Goal: Communication & Community: Answer question/provide support

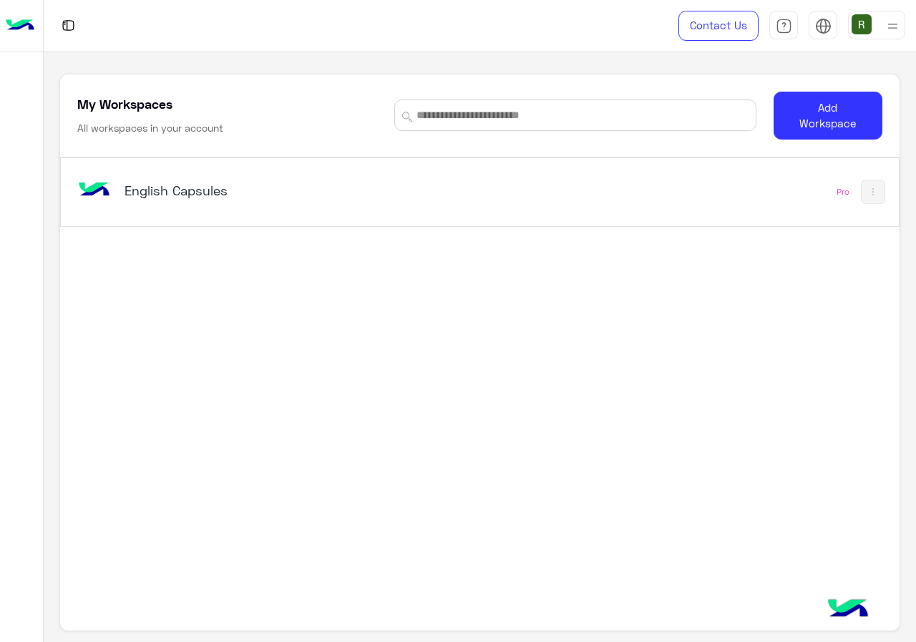
click at [172, 215] on div "English Capsules Pro" at bounding box center [479, 192] width 837 height 68
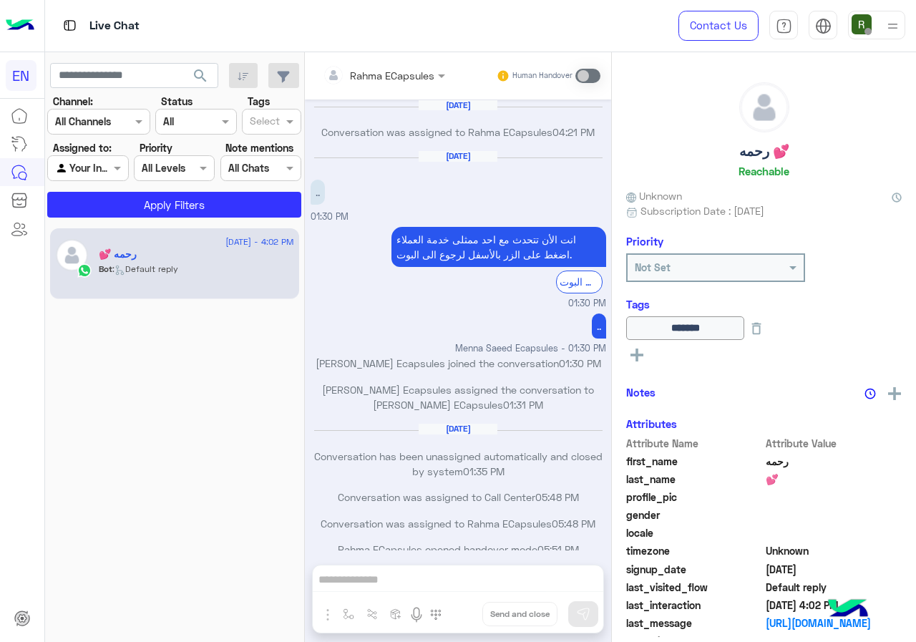
scroll to position [693, 0]
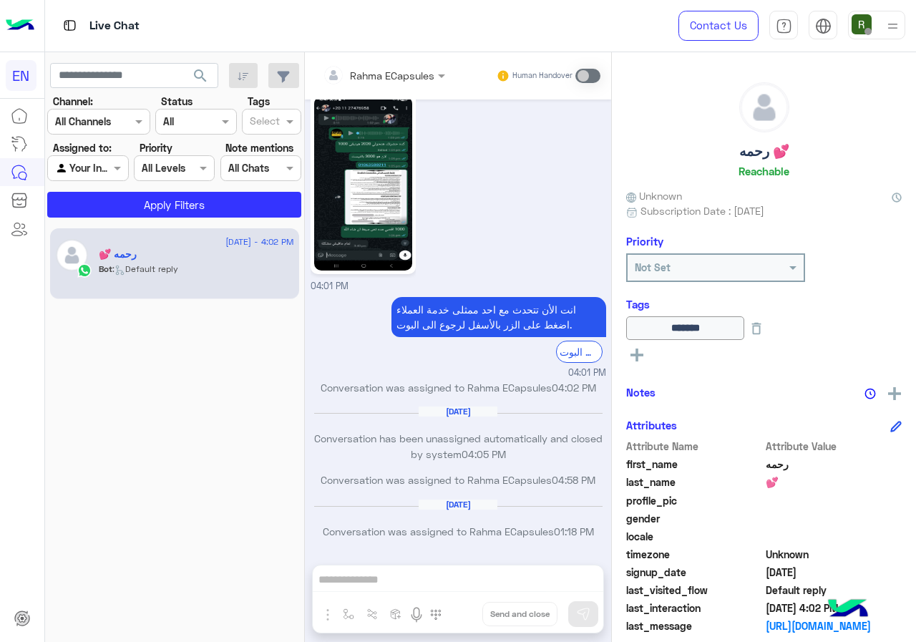
click at [94, 118] on input "text" at bounding box center [81, 121] width 52 height 15
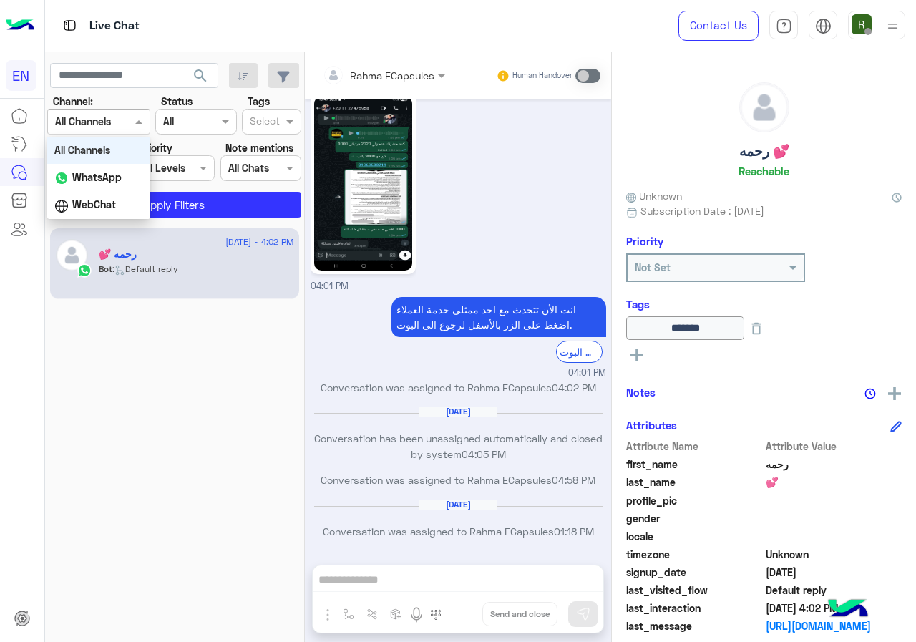
click at [92, 158] on div "All Channels" at bounding box center [98, 150] width 103 height 26
click at [108, 133] on div "Channel All Channels" at bounding box center [98, 122] width 103 height 26
click at [97, 180] on b "WhatsApp" at bounding box center [96, 177] width 49 height 12
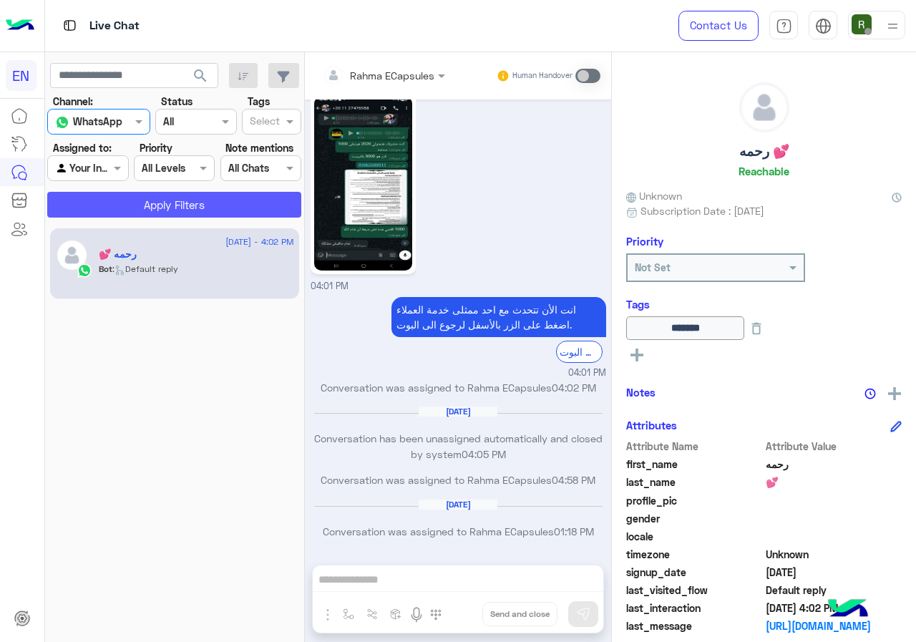
click at [103, 205] on button "Apply Filters" at bounding box center [174, 205] width 254 height 26
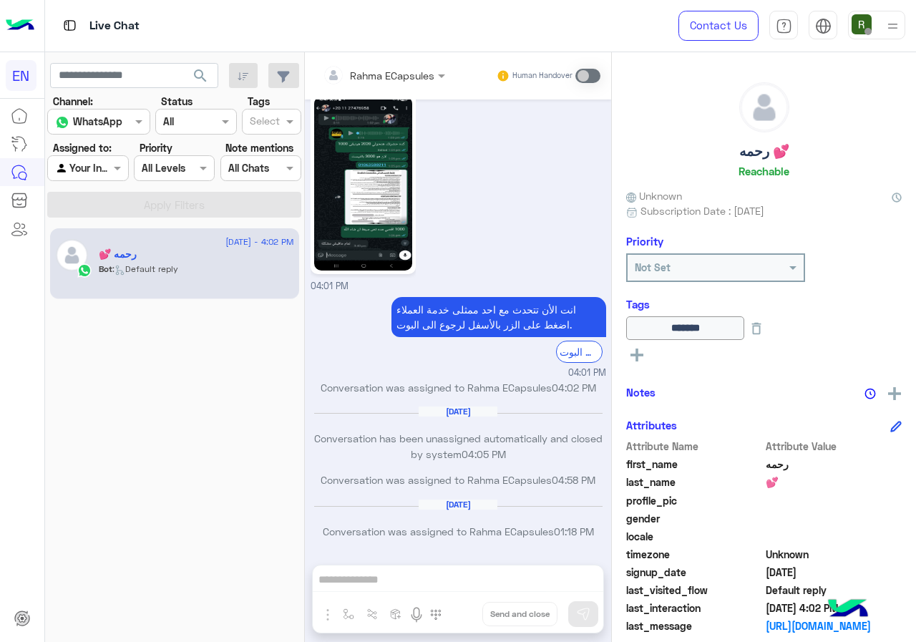
click at [110, 159] on div "Agent Filter Your Inbox" at bounding box center [87, 168] width 81 height 26
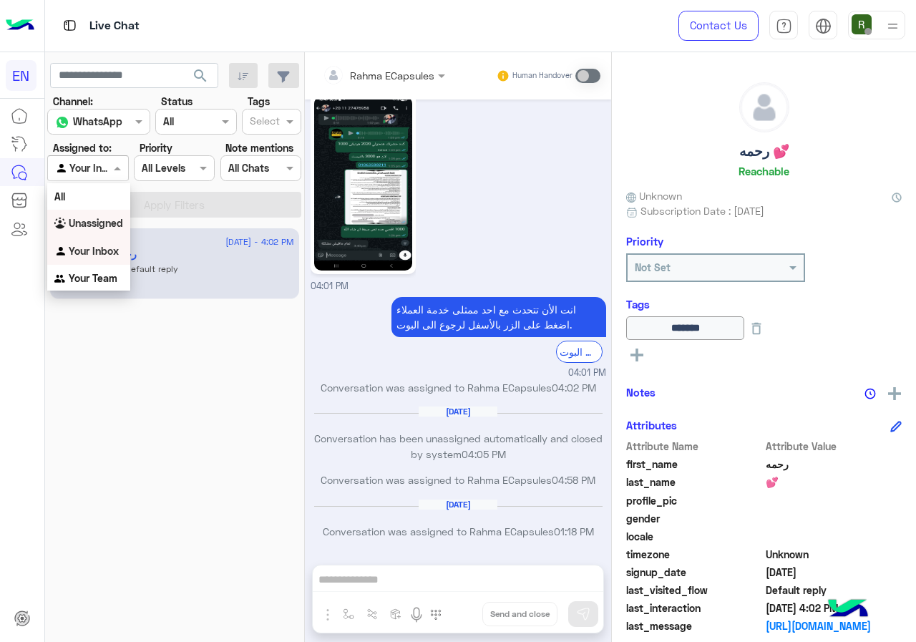
click at [114, 227] on b "Unassigned" at bounding box center [96, 223] width 54 height 12
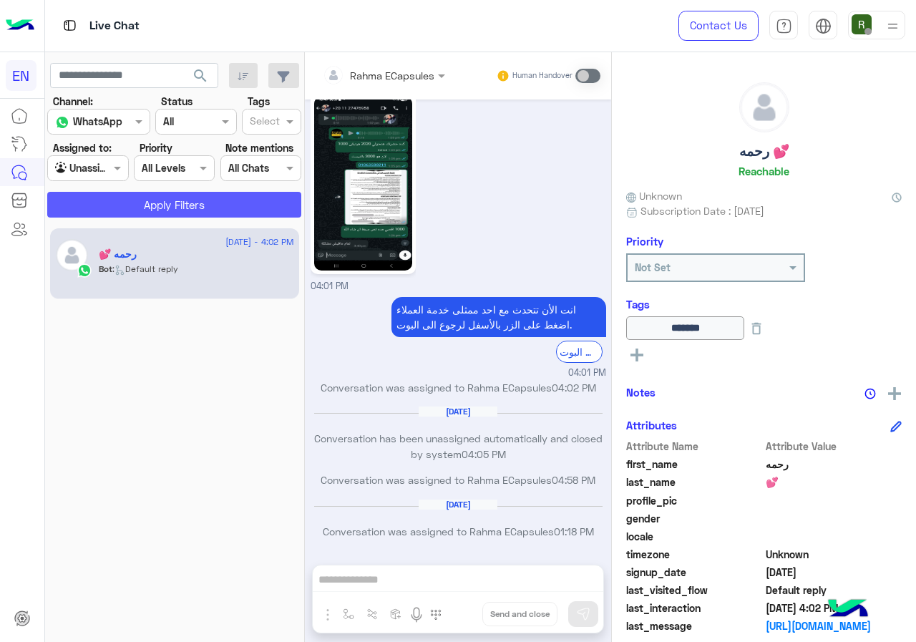
click at [123, 210] on button "Apply Filters" at bounding box center [174, 205] width 254 height 26
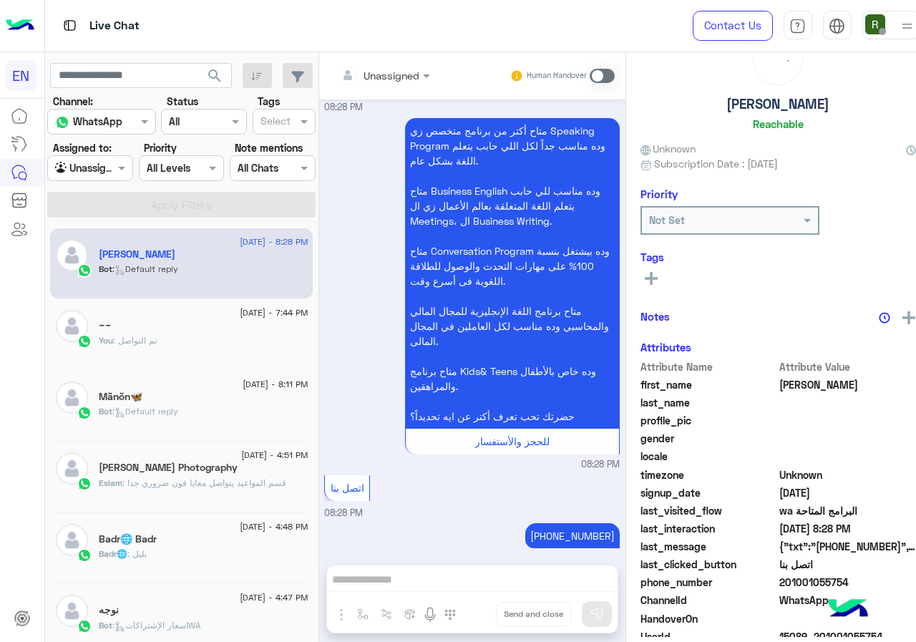
scroll to position [125, 0]
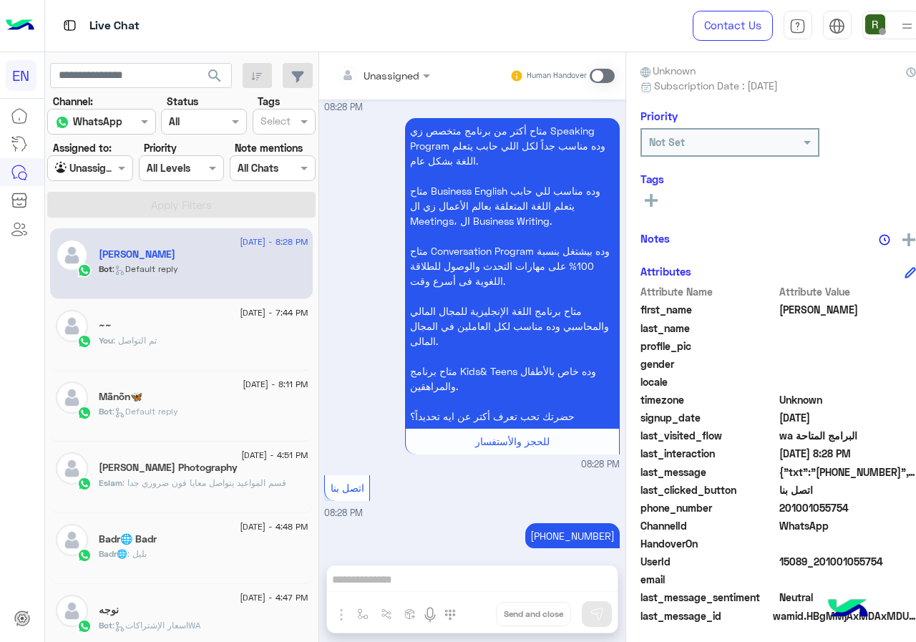
click at [202, 345] on div "You : تم التواصل" at bounding box center [203, 346] width 209 height 25
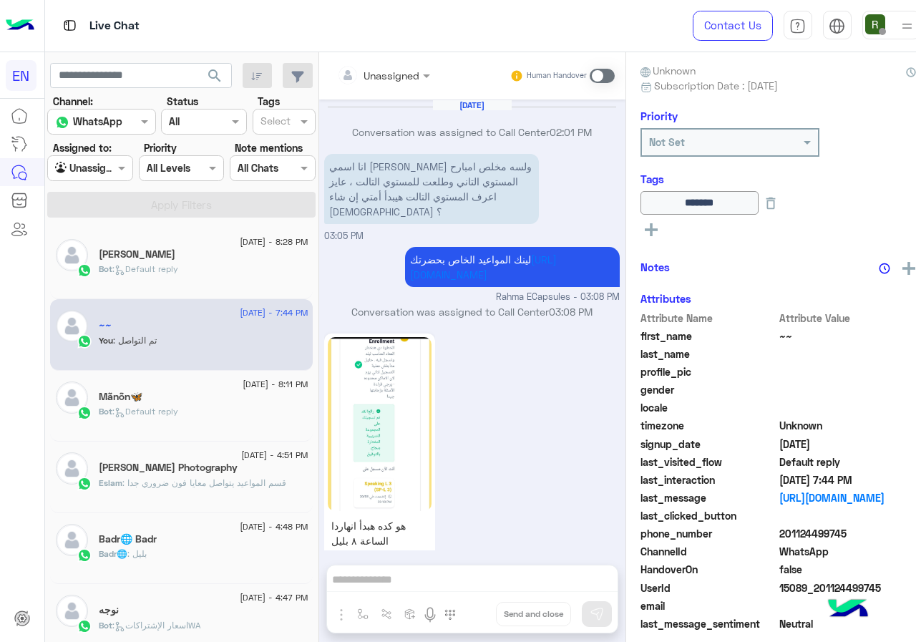
scroll to position [1052, 0]
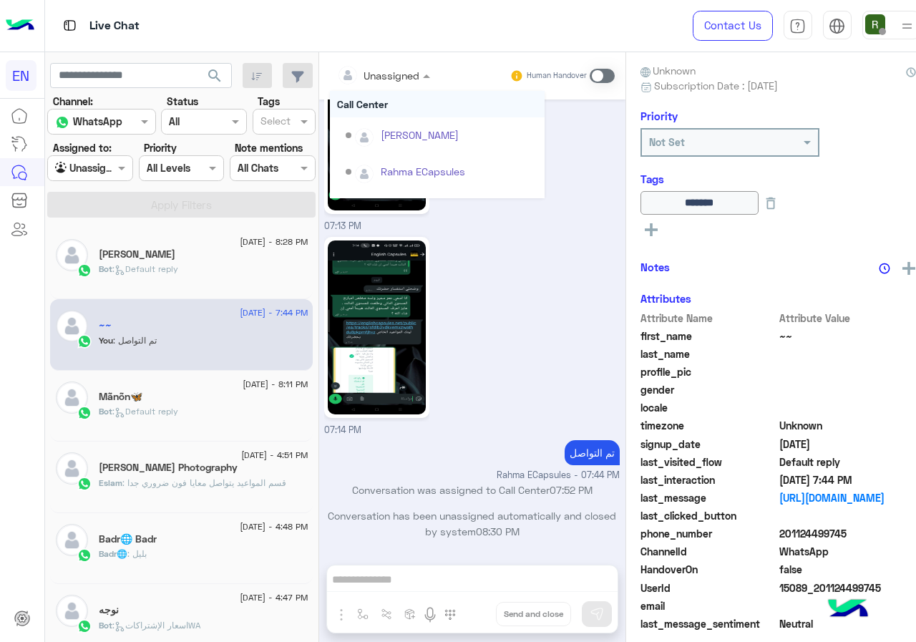
click at [366, 69] on input "text" at bounding box center [366, 75] width 58 height 15
click at [394, 146] on div "Call Center" at bounding box center [437, 140] width 215 height 26
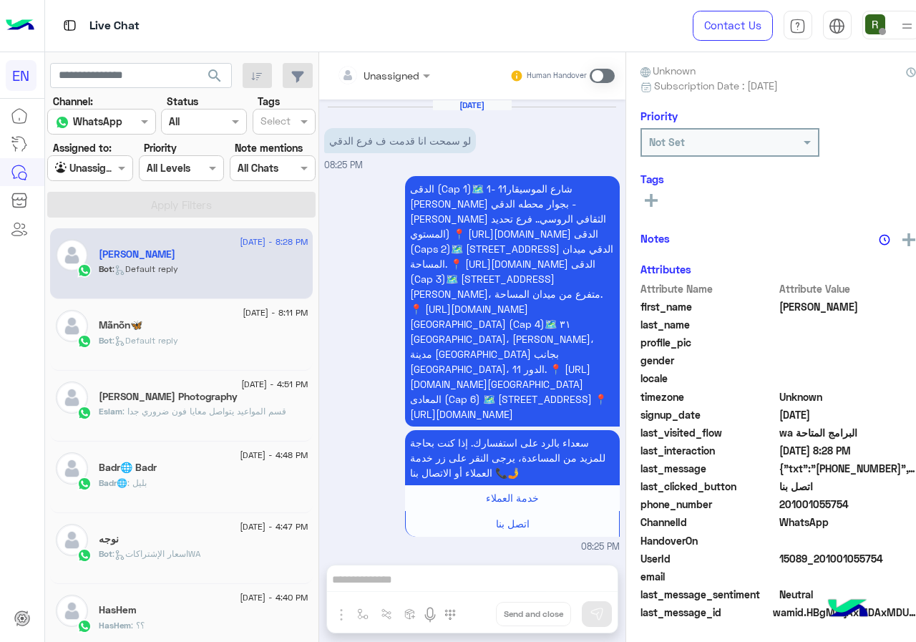
scroll to position [1218, 0]
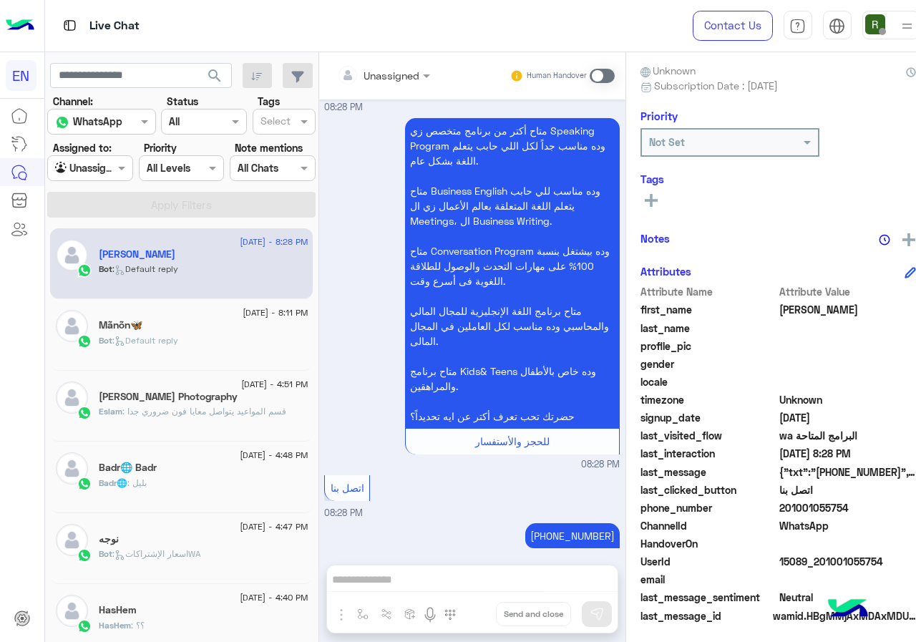
drag, startPoint x: 770, startPoint y: 502, endPoint x: 846, endPoint y: 501, distance: 76.6
click at [846, 501] on span "201001055754" at bounding box center [847, 507] width 137 height 15
copy span "01001055754"
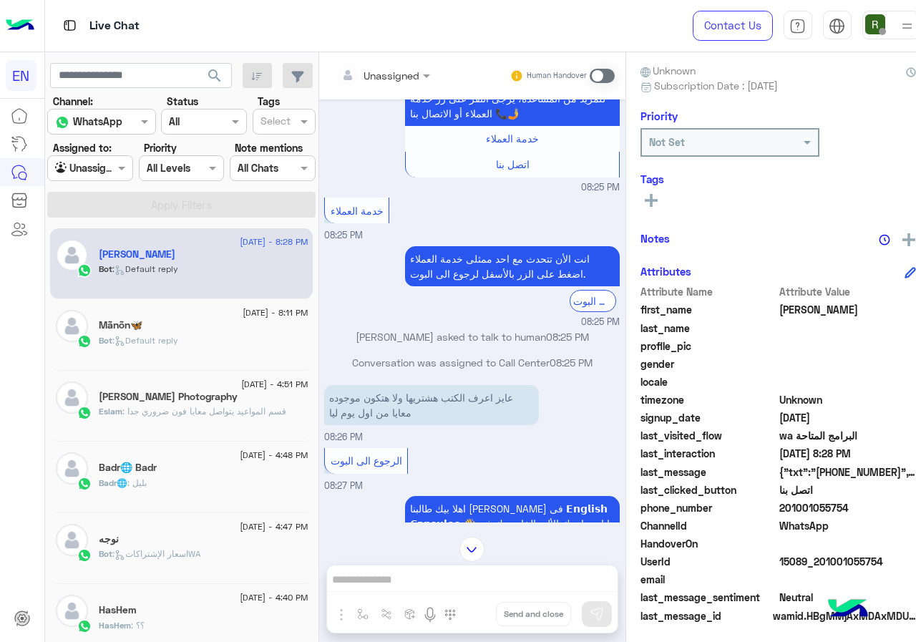
scroll to position [0, 0]
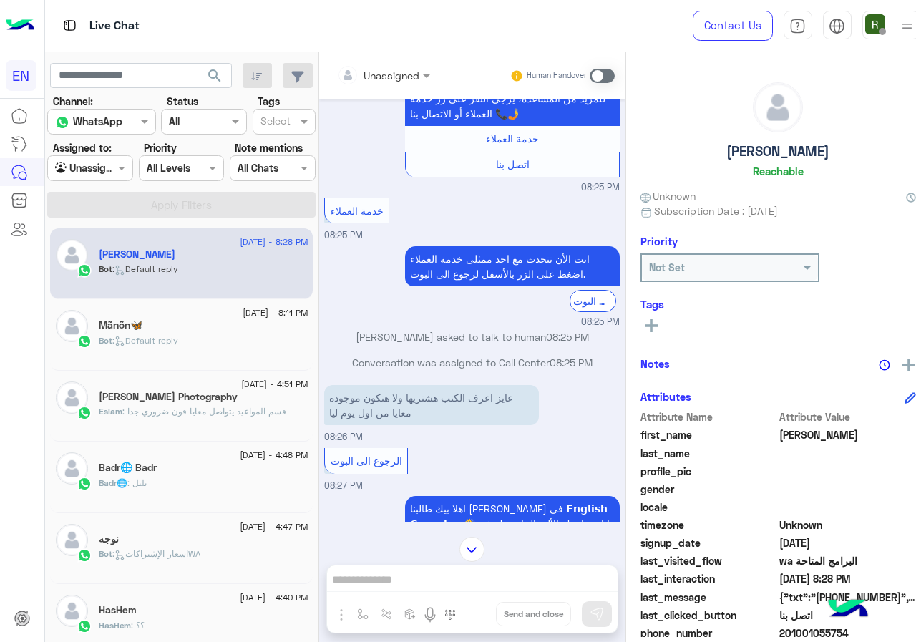
click at [644, 328] on button at bounding box center [650, 324] width 21 height 17
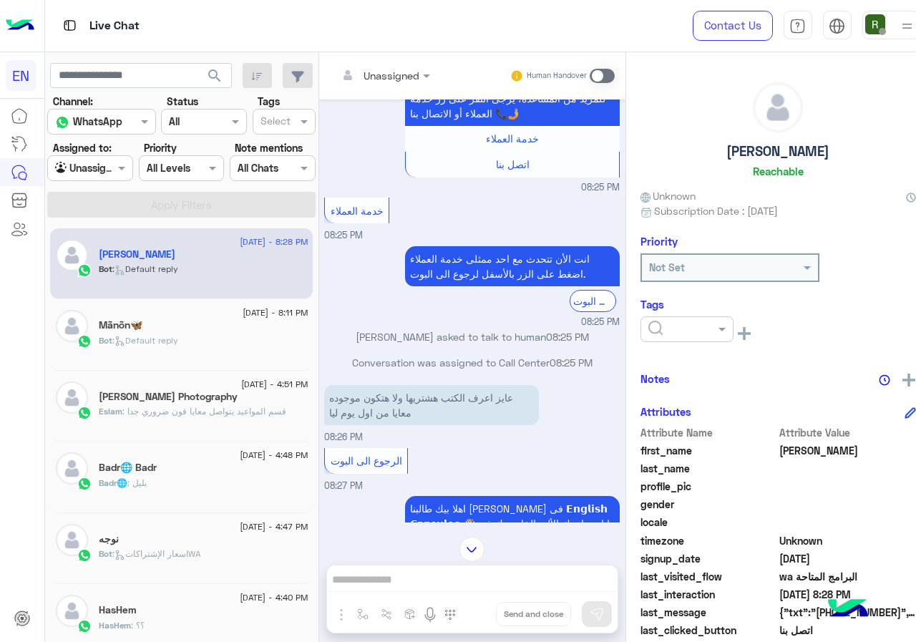
click at [661, 334] on input "text" at bounding box center [670, 329] width 44 height 15
click at [670, 353] on div "Solved" at bounding box center [686, 364] width 93 height 26
click at [707, 372] on div "Notes" at bounding box center [777, 379] width 275 height 18
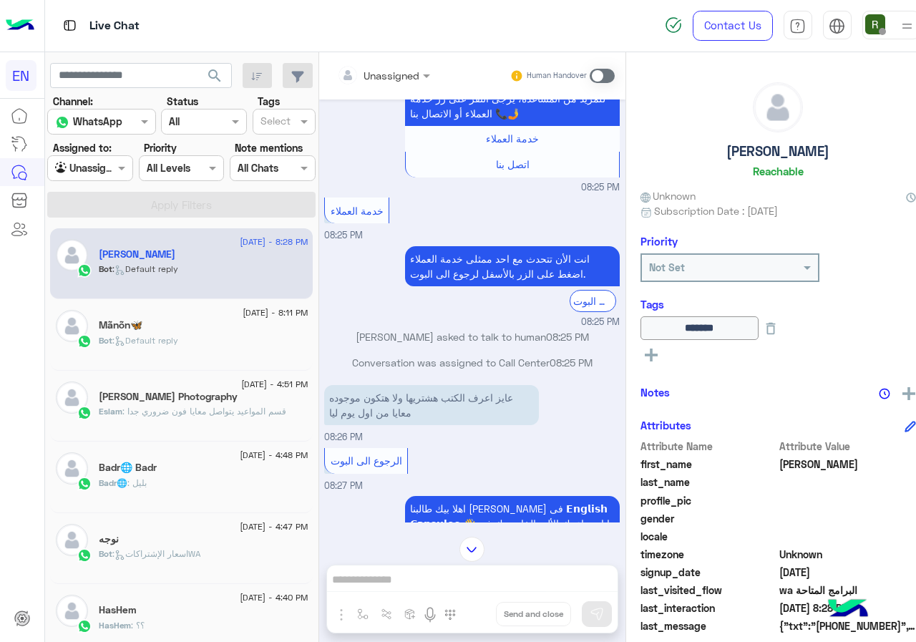
click at [414, 577] on div "Unassigned Human Handover [DATE] لو سمحت انا قدمت ف فرع الدقي 08:25 PM الدقى (C…" at bounding box center [472, 349] width 306 height 595
click at [590, 81] on span at bounding box center [602, 76] width 25 height 14
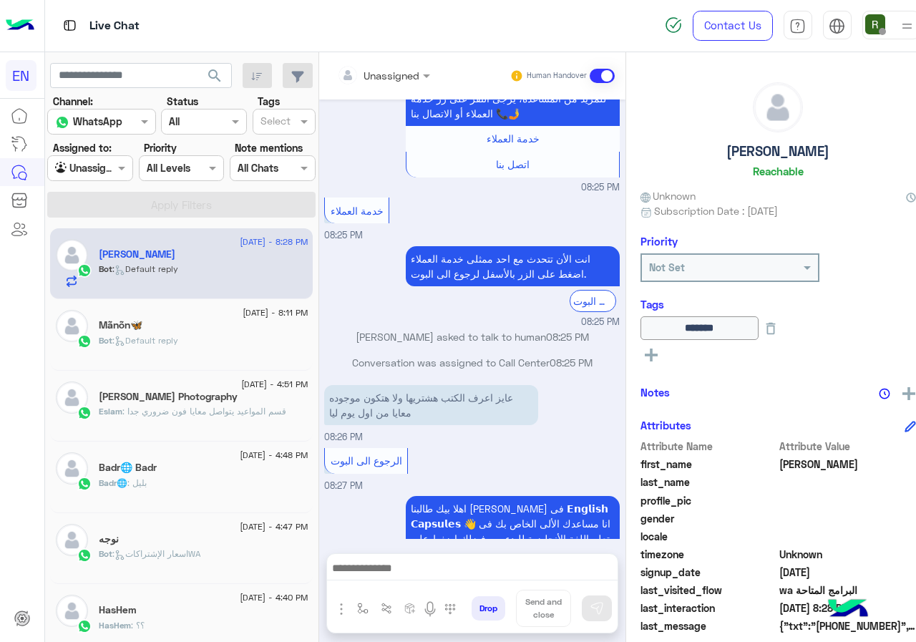
scroll to position [1256, 0]
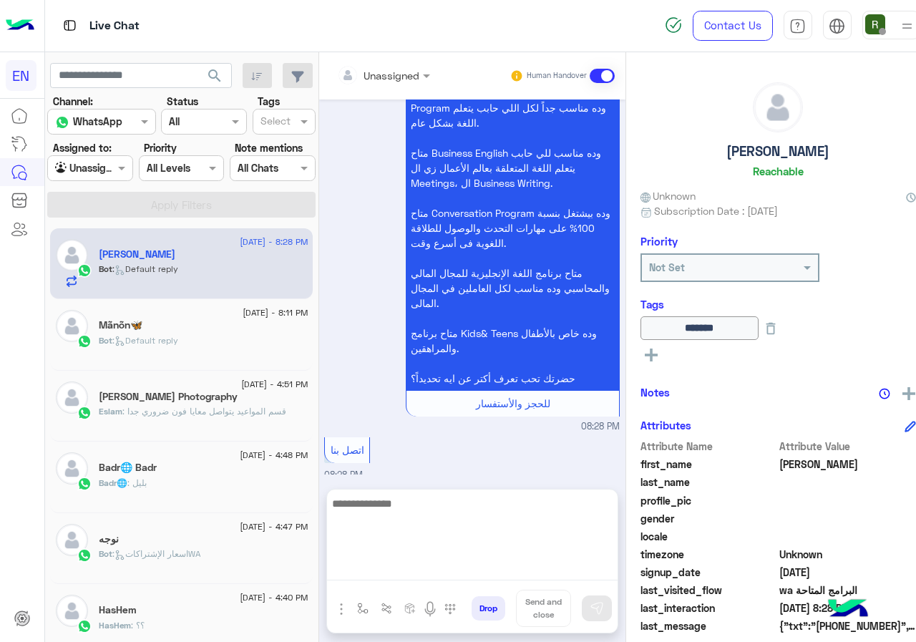
click at [458, 569] on textarea at bounding box center [472, 537] width 290 height 86
type textarea "**********"
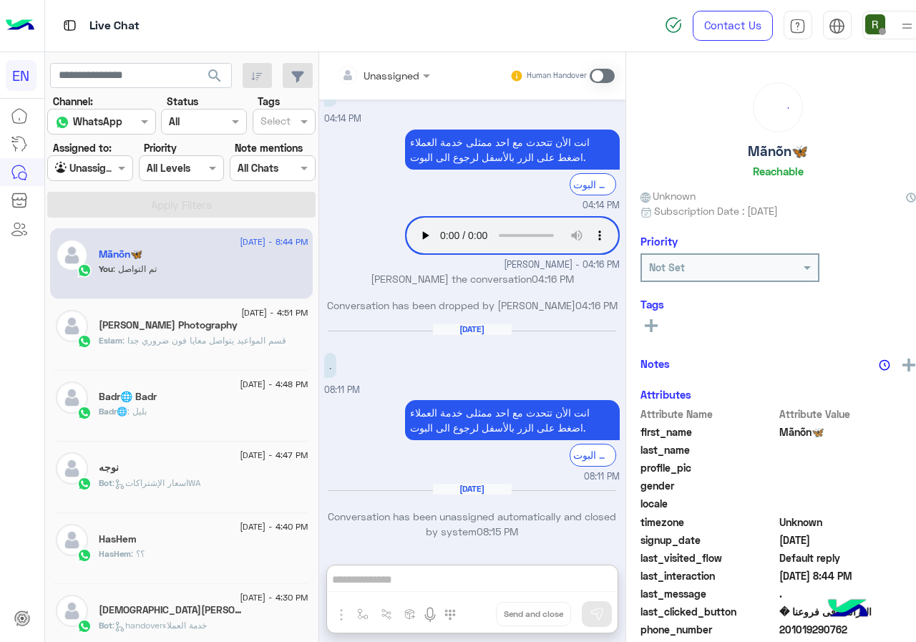
click at [377, 82] on div "Unassigned" at bounding box center [391, 75] width 56 height 15
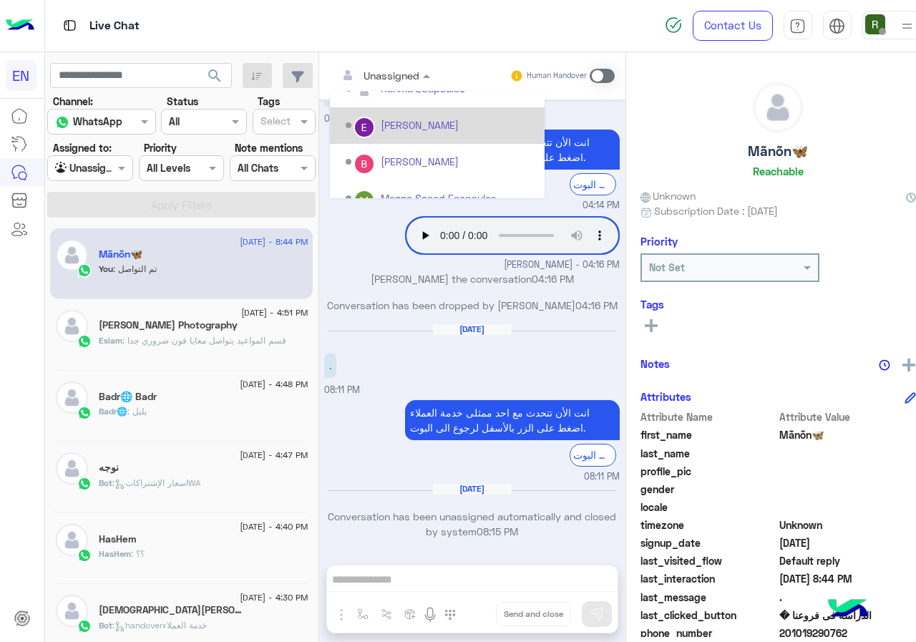
scroll to position [143, 0]
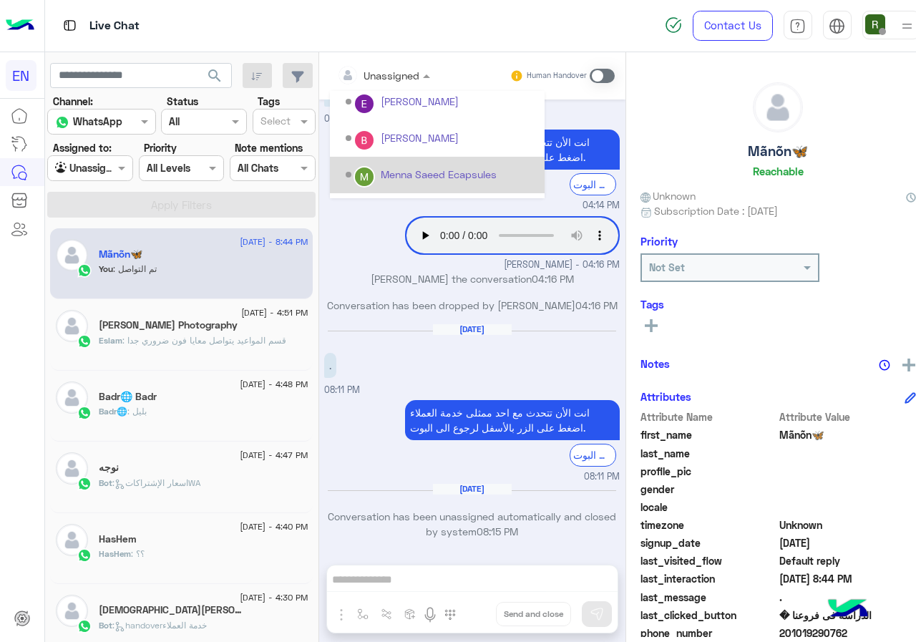
click at [401, 172] on div "Menna Saeed Ecapsules" at bounding box center [439, 174] width 116 height 15
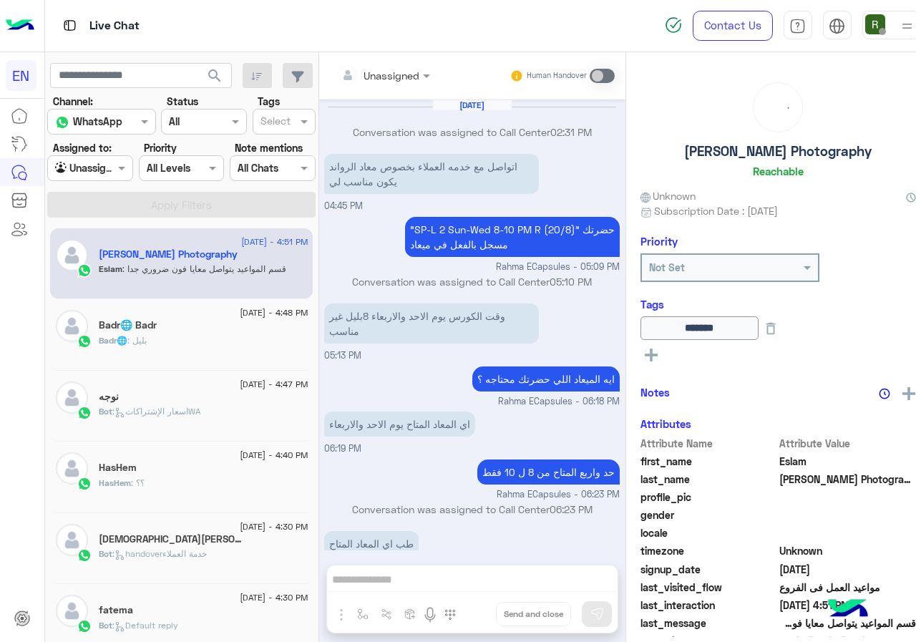
scroll to position [591, 0]
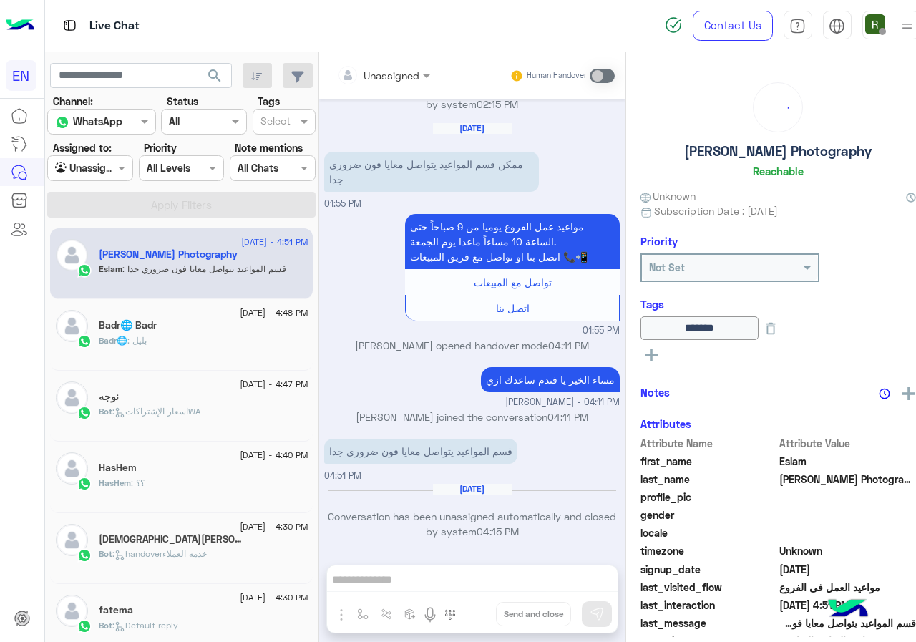
click at [79, 155] on label "Assigned to:" at bounding box center [82, 147] width 59 height 15
click at [85, 179] on div "Agent Filter Unassigned" at bounding box center [90, 168] width 86 height 26
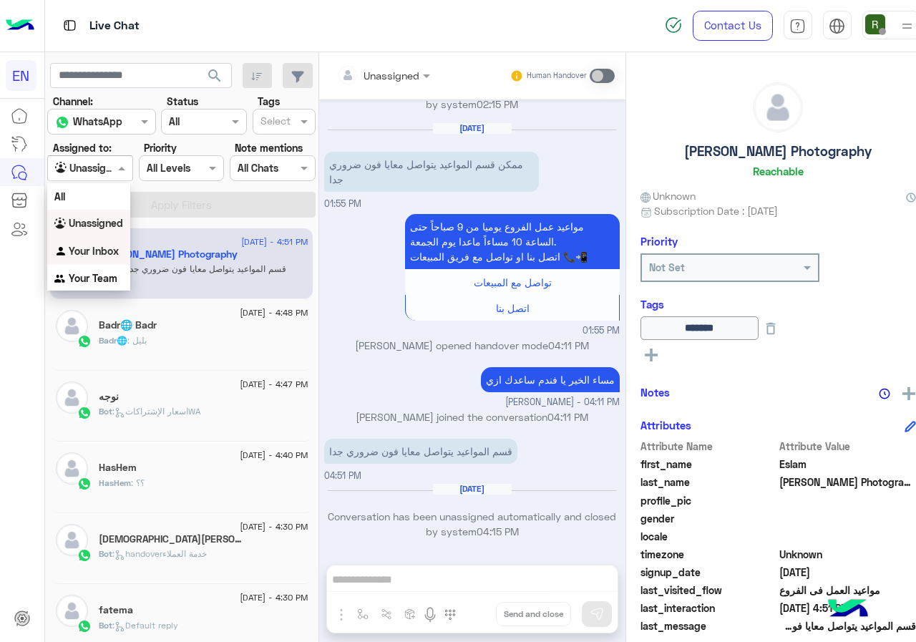
click at [86, 242] on div "Your Inbox" at bounding box center [88, 252] width 83 height 28
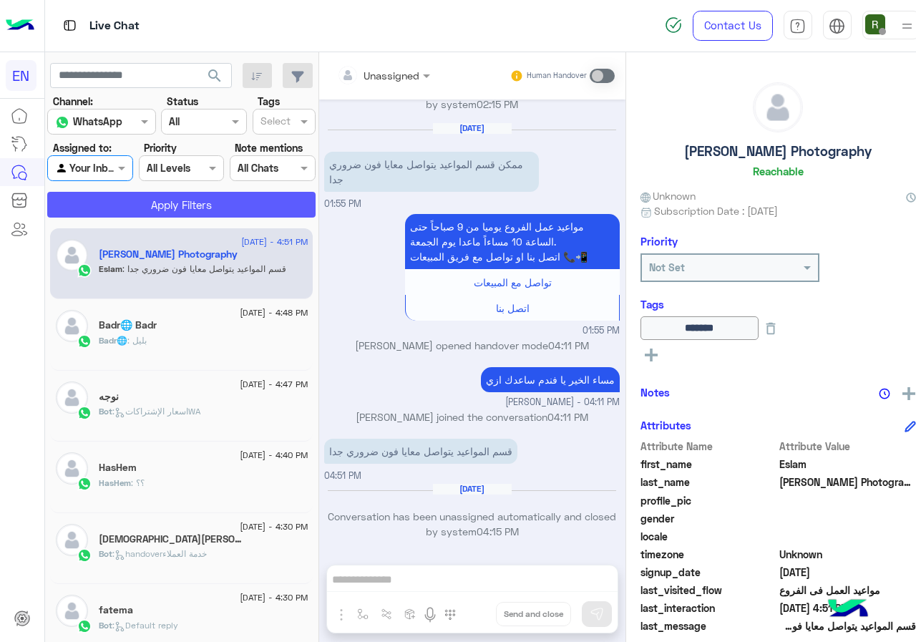
click at [138, 197] on button "Apply Filters" at bounding box center [181, 205] width 268 height 26
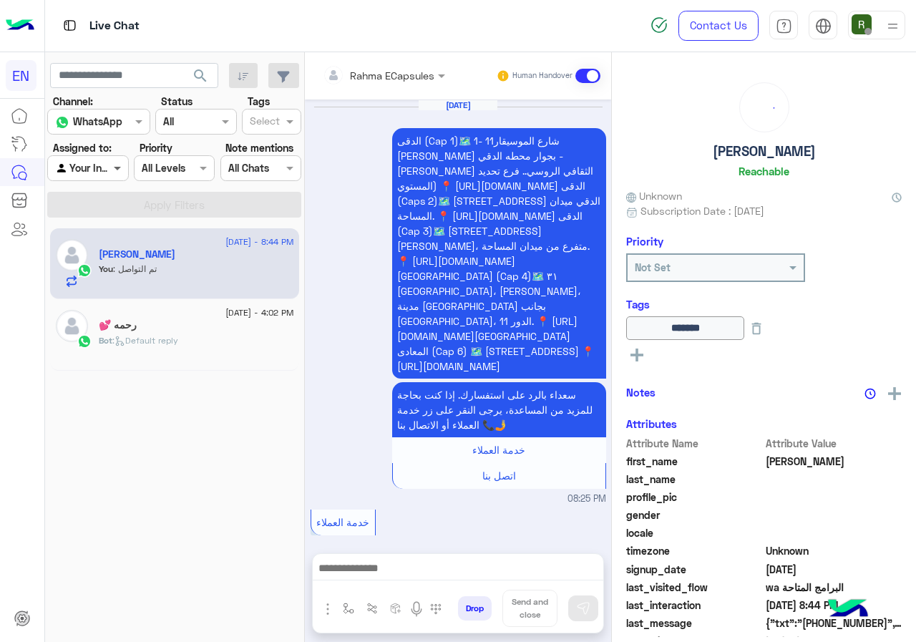
scroll to position [1279, 0]
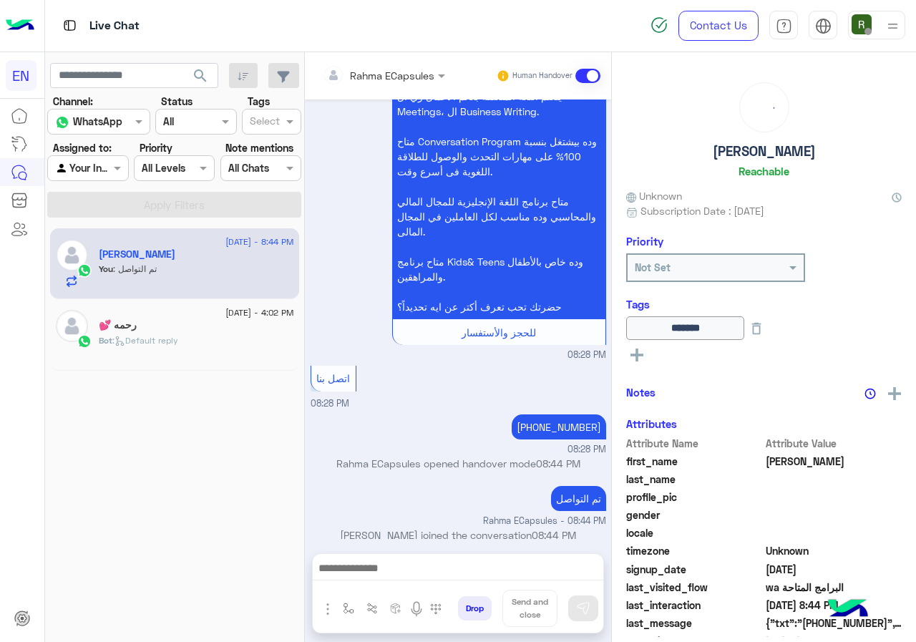
click at [371, 87] on div "Rahma ECapsules" at bounding box center [379, 75] width 112 height 29
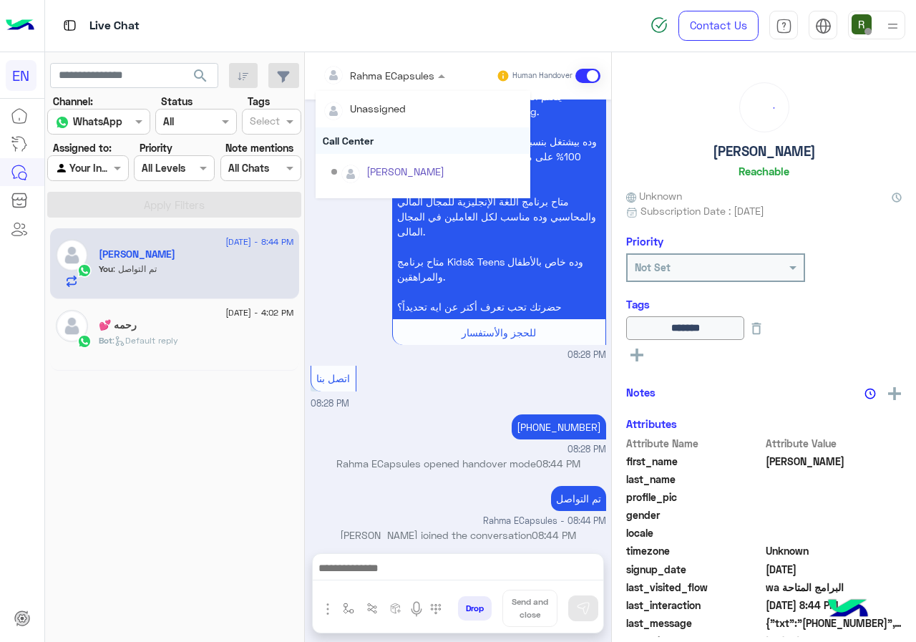
click at [373, 146] on div "Call Center" at bounding box center [423, 140] width 215 height 26
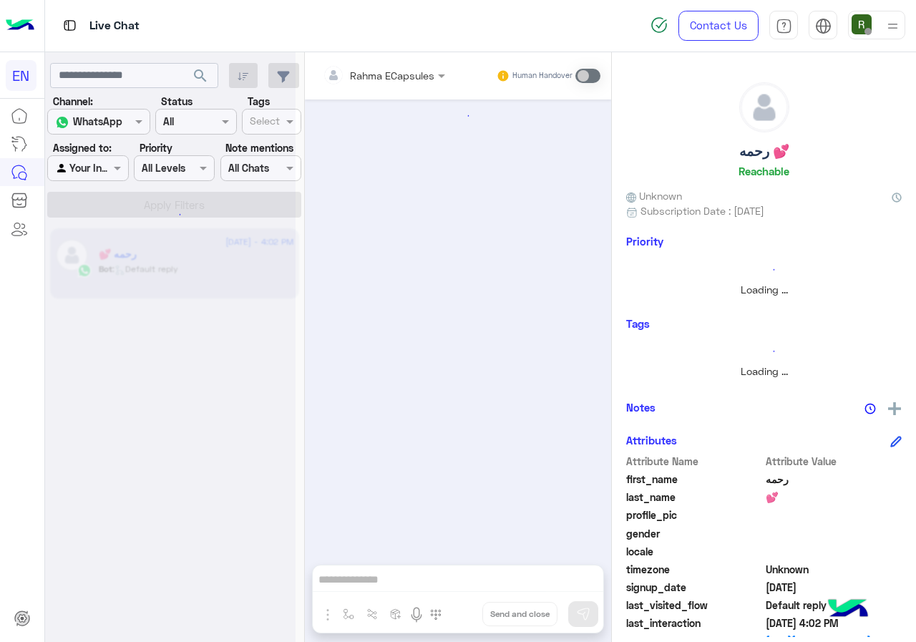
scroll to position [693, 0]
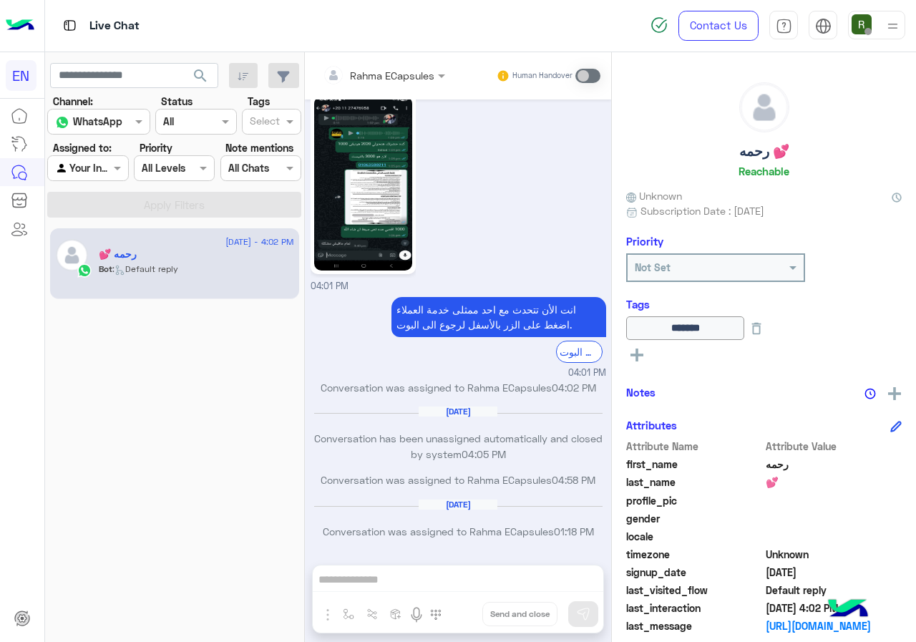
click at [99, 172] on div at bounding box center [87, 168] width 79 height 16
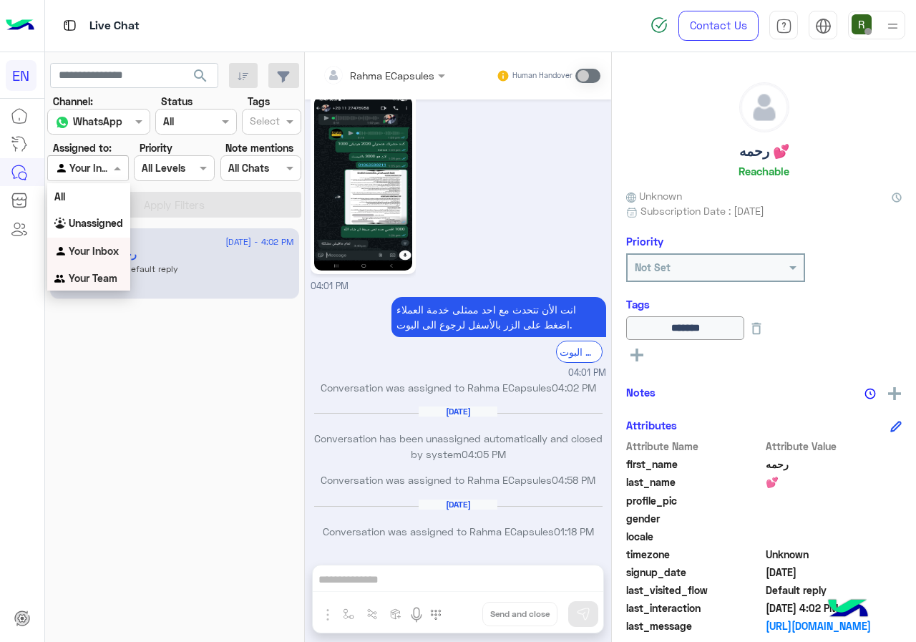
click at [112, 275] on b "Your Team" at bounding box center [93, 278] width 49 height 12
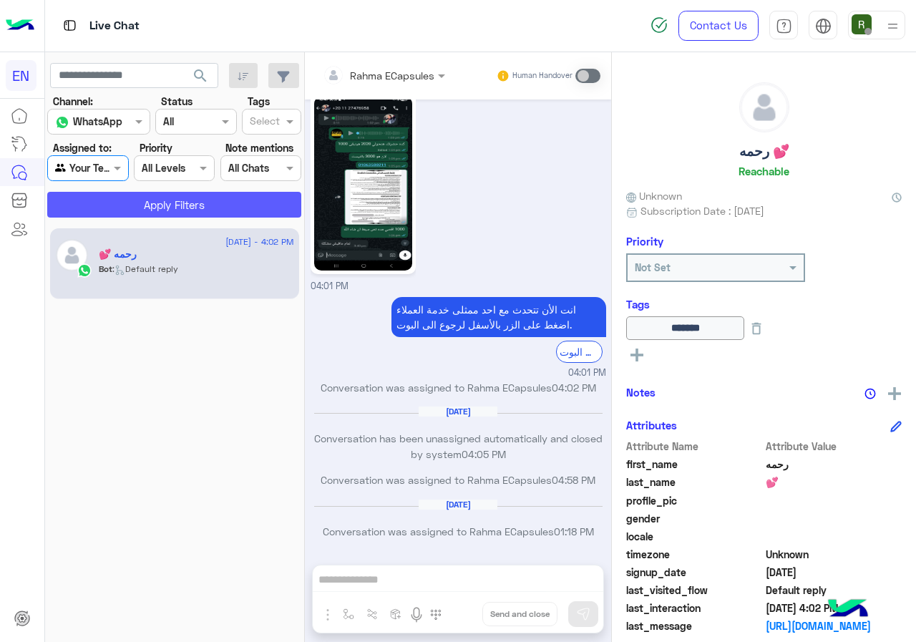
click at [143, 202] on button "Apply Filters" at bounding box center [174, 205] width 254 height 26
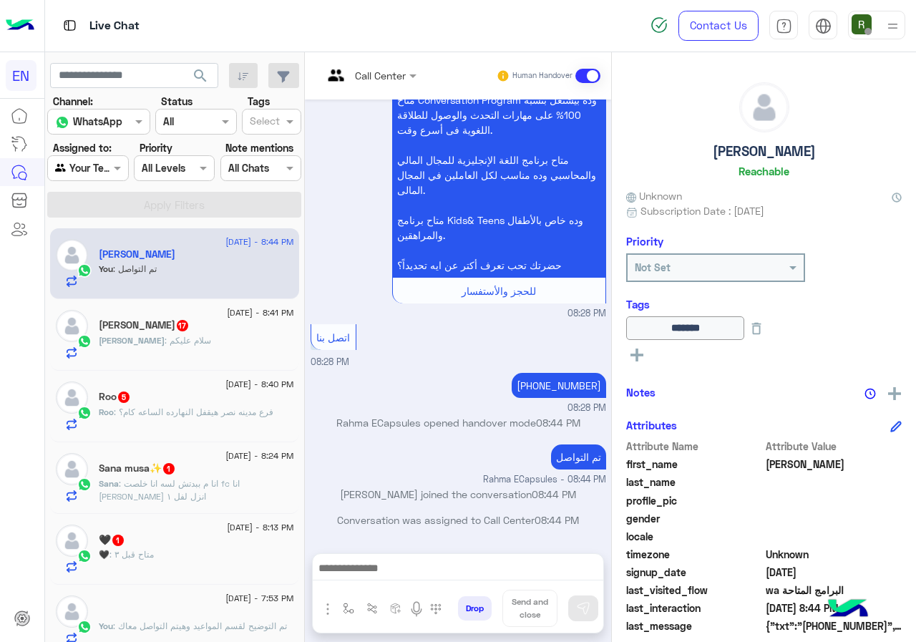
click at [241, 327] on div "[PERSON_NAME] 17" at bounding box center [196, 326] width 195 height 15
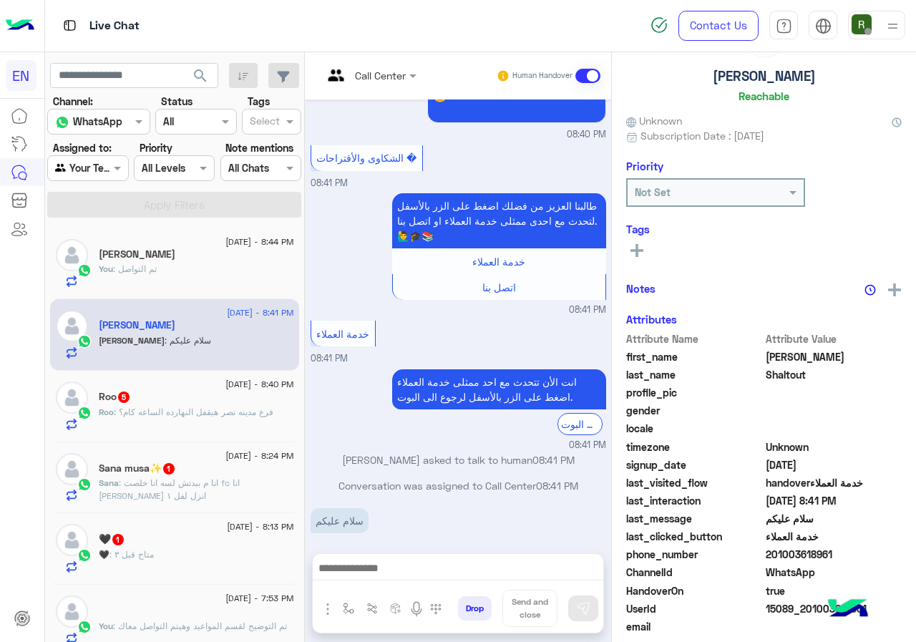
scroll to position [125, 0]
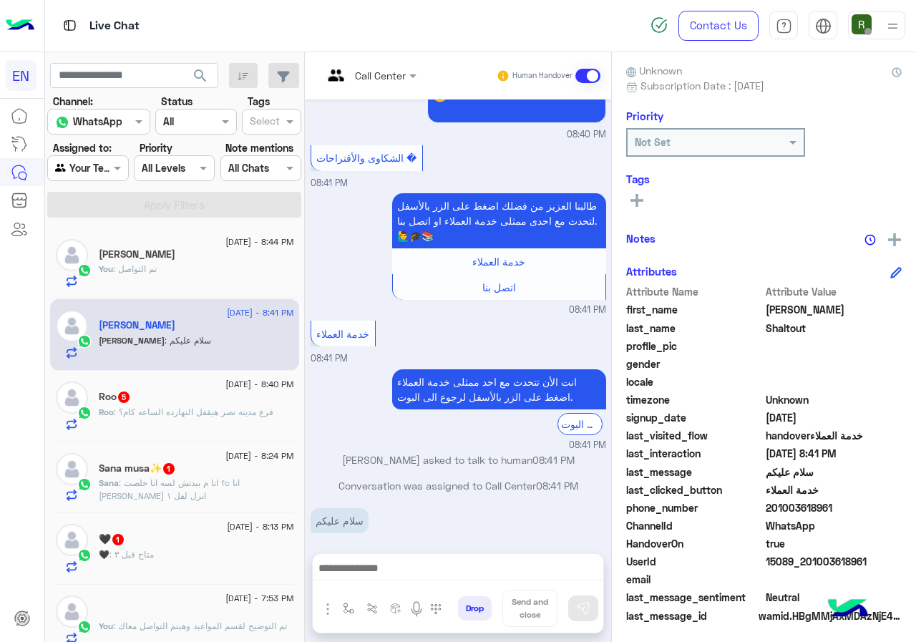
drag, startPoint x: 769, startPoint y: 501, endPoint x: 841, endPoint y: 501, distance: 71.6
click at [841, 501] on span "201003618961" at bounding box center [834, 507] width 137 height 15
copy span "01003618961"
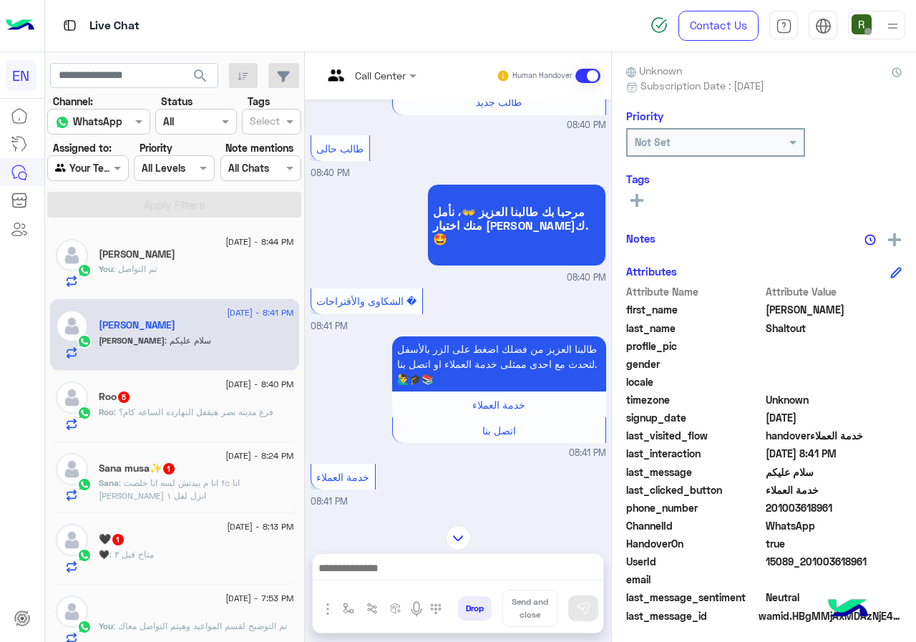
scroll to position [856, 0]
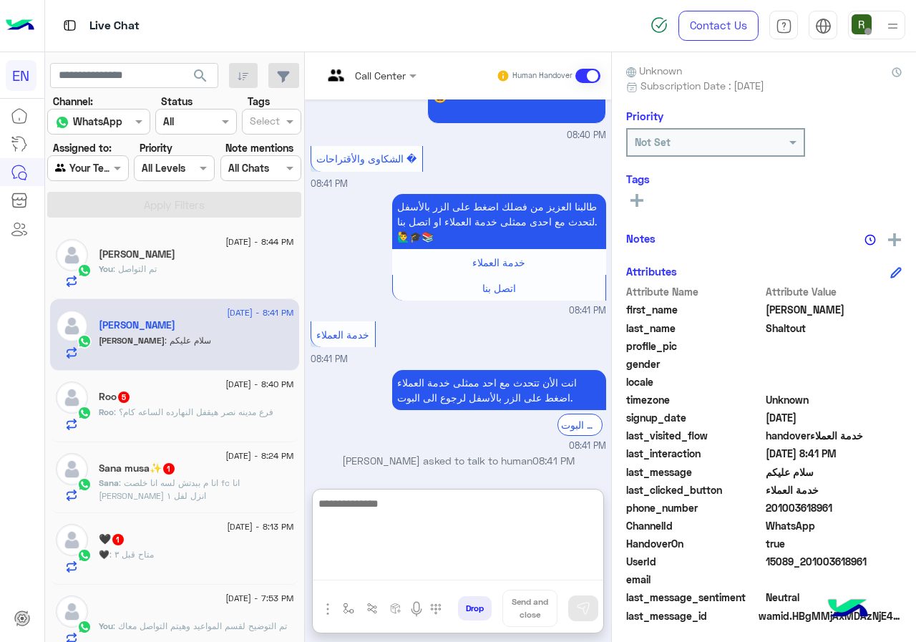
click at [430, 565] on textarea at bounding box center [458, 537] width 290 height 86
type textarea "**********"
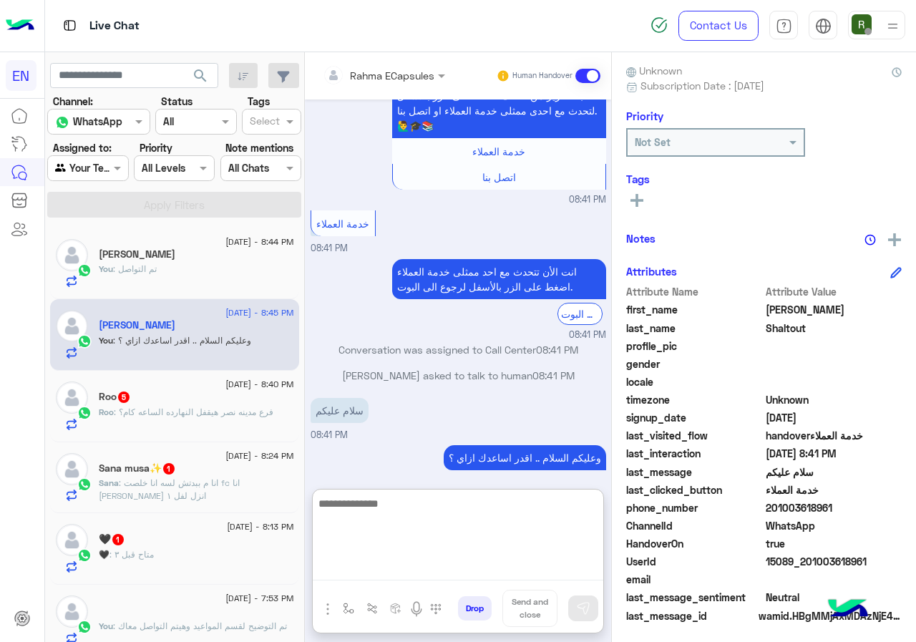
scroll to position [993, 0]
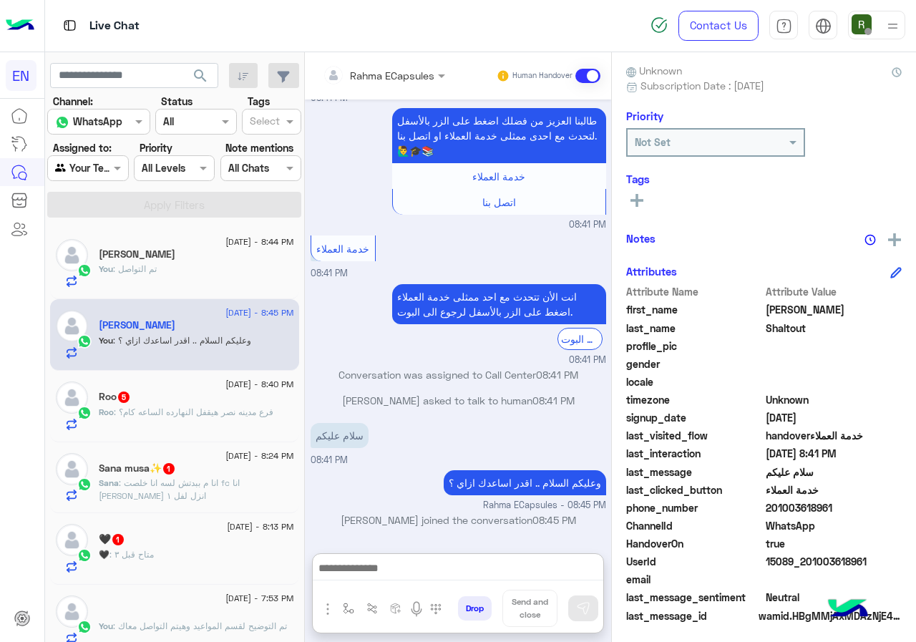
click at [191, 420] on div "Roo : فرع مدينه نصر هيقفل النهارده الساعه كام؟" at bounding box center [196, 418] width 195 height 25
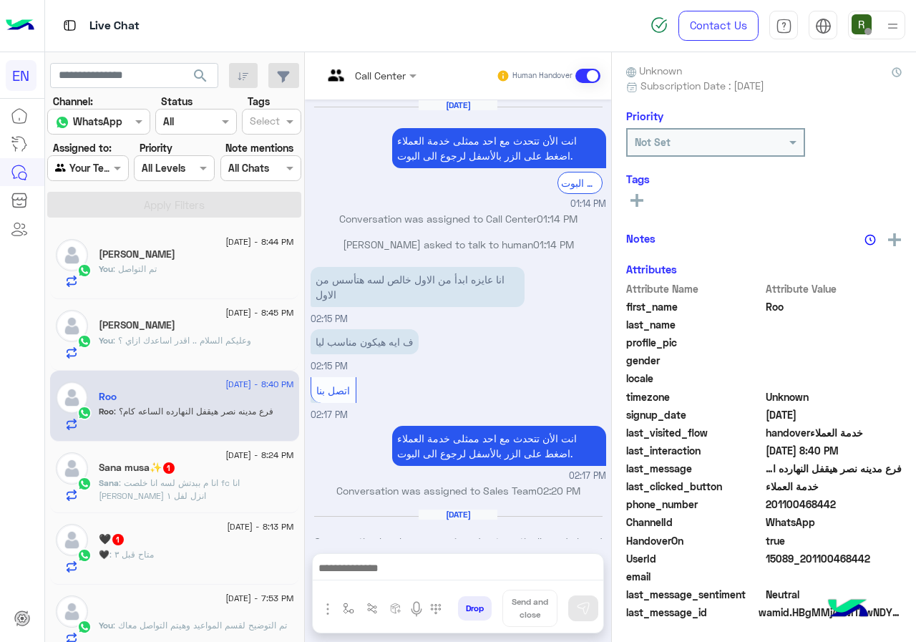
scroll to position [736, 0]
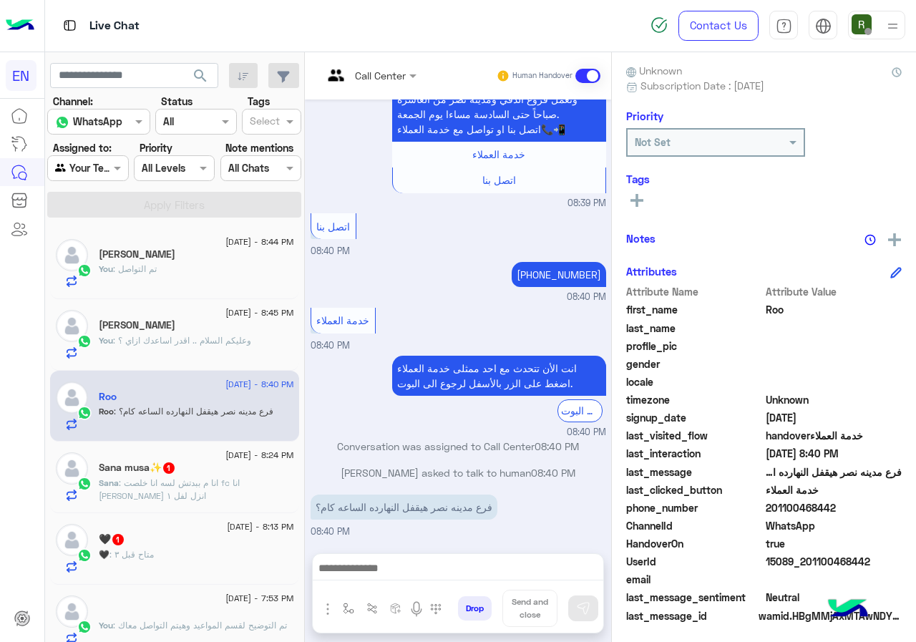
drag, startPoint x: 771, startPoint y: 507, endPoint x: 861, endPoint y: 508, distance: 89.5
click at [861, 508] on span "201100468442" at bounding box center [834, 507] width 137 height 15
copy span "01100468442"
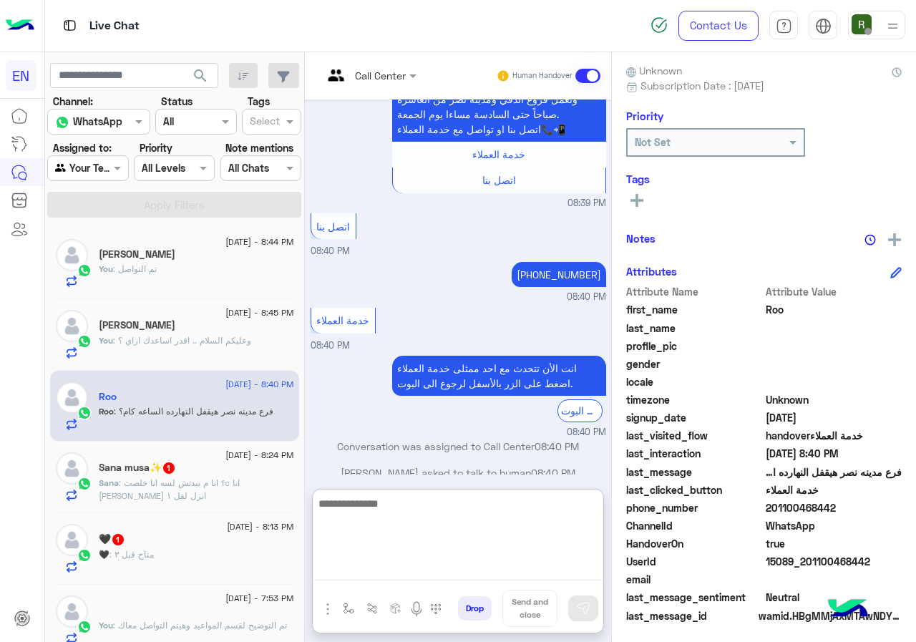
click at [424, 570] on textarea at bounding box center [458, 537] width 290 height 86
type textarea "*"
type textarea "**********"
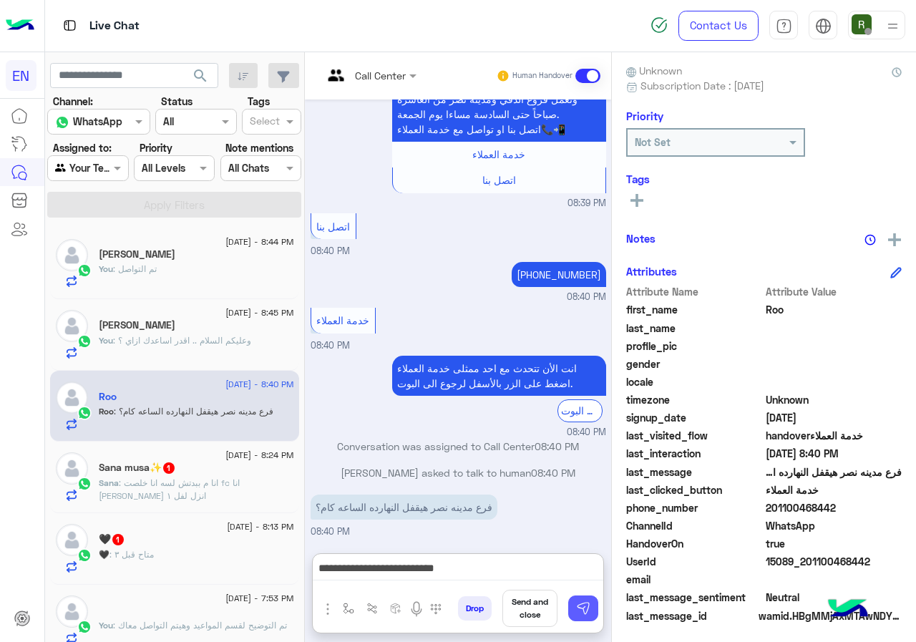
click at [587, 603] on img at bounding box center [583, 608] width 14 height 14
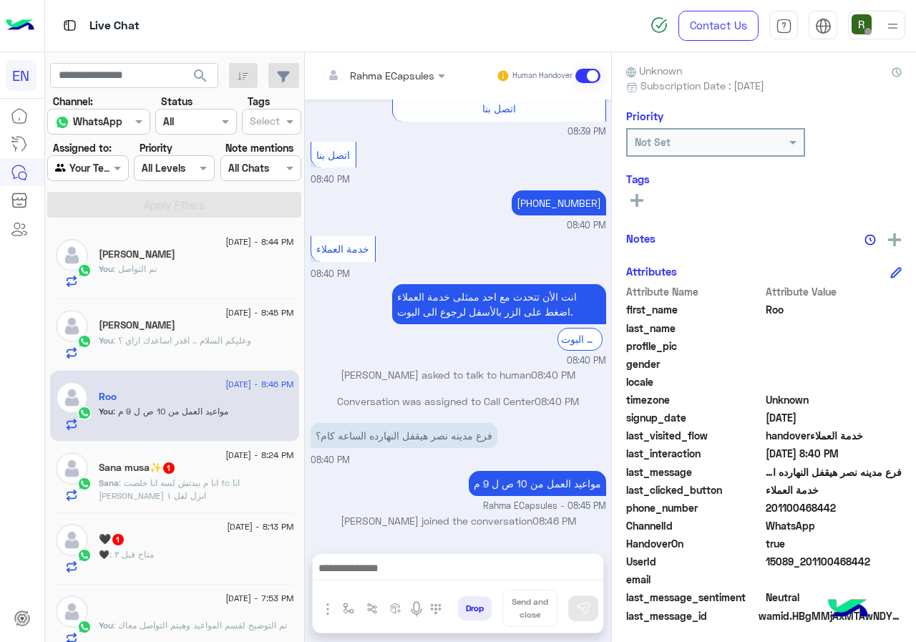
scroll to position [143, 0]
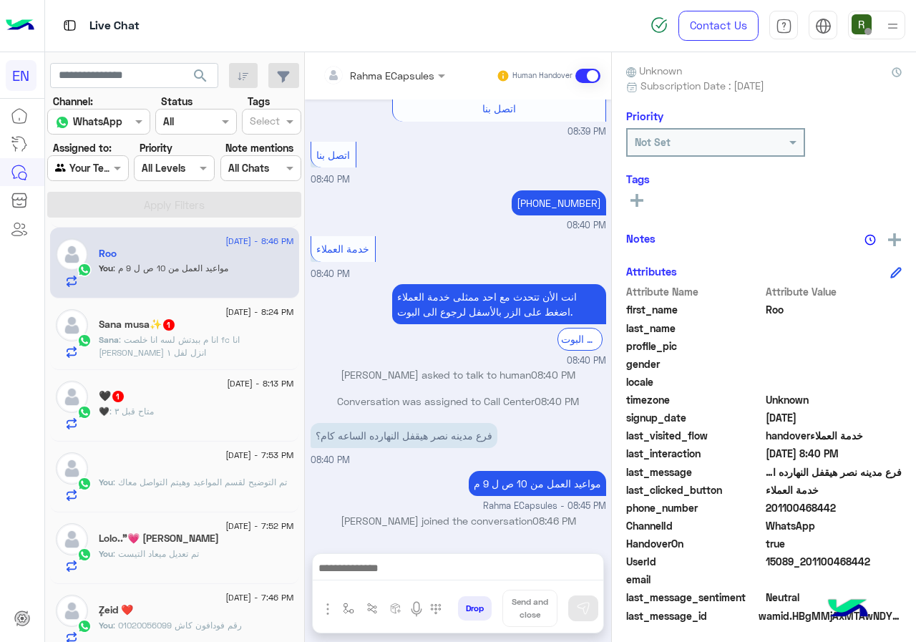
click at [217, 341] on span ": انا م ببدتش لسه انا خلصت fc انا [PERSON_NAME] انزل لفل ١" at bounding box center [169, 346] width 141 height 24
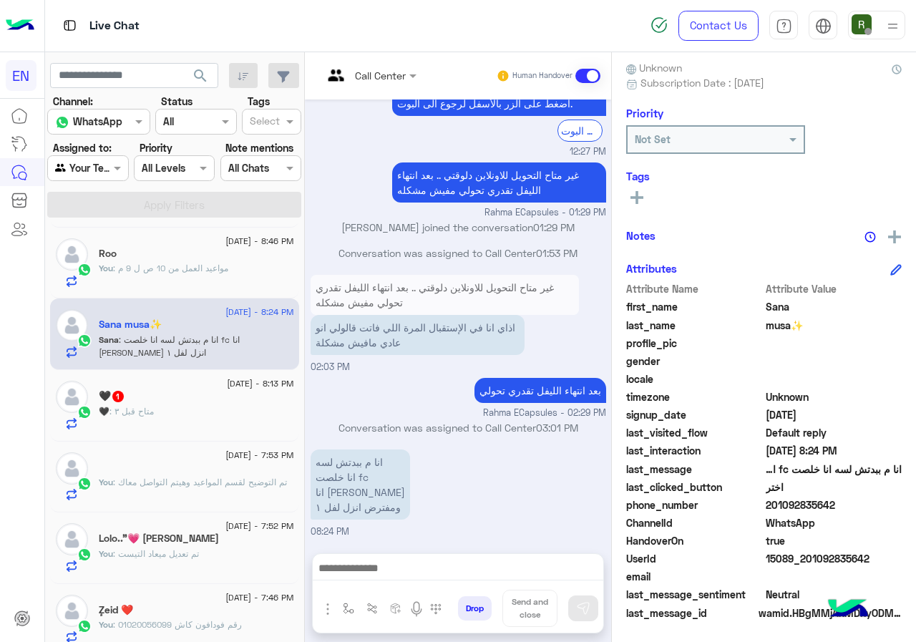
scroll to position [129, 0]
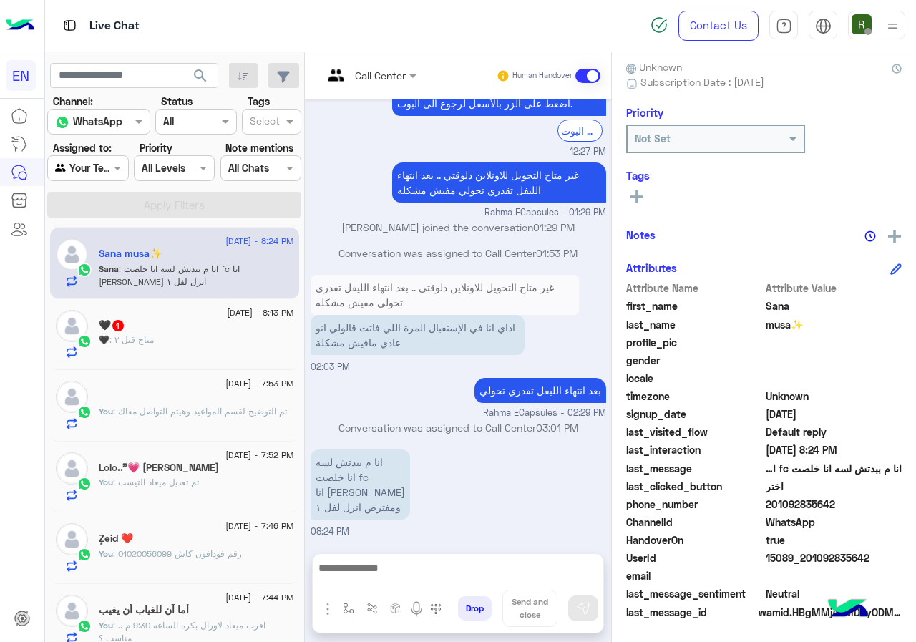
drag, startPoint x: 769, startPoint y: 502, endPoint x: 849, endPoint y: 502, distance: 79.4
click at [849, 502] on span "201092835642" at bounding box center [834, 504] width 137 height 15
copy span "01092835642"
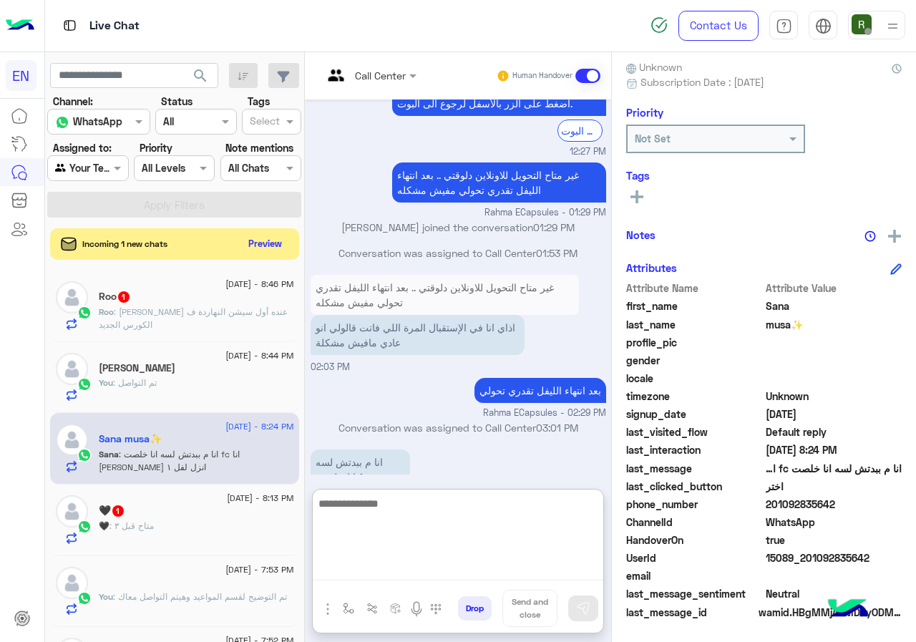
click at [410, 564] on textarea at bounding box center [458, 537] width 290 height 86
type textarea "**********"
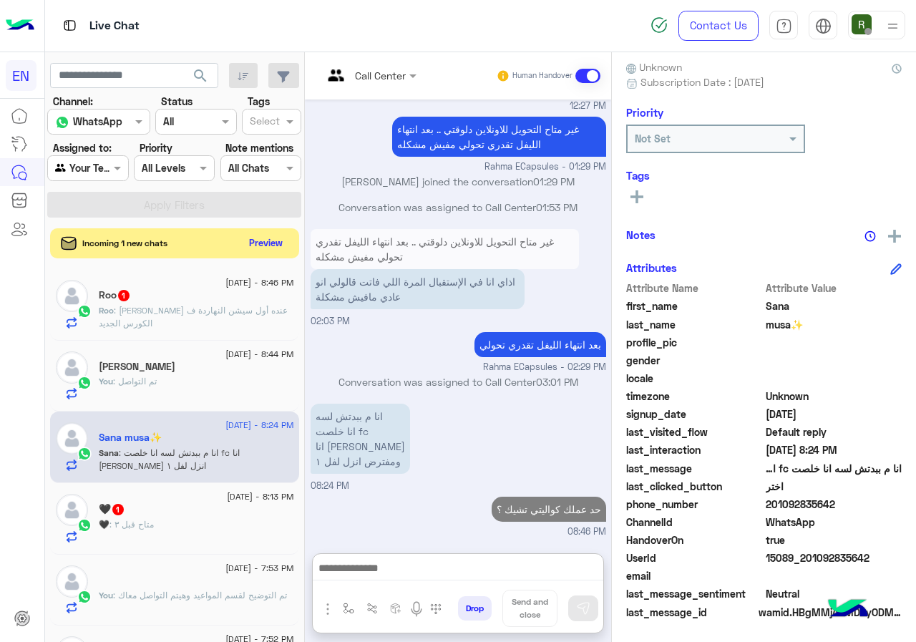
click at [259, 244] on button "Preview" at bounding box center [266, 242] width 44 height 19
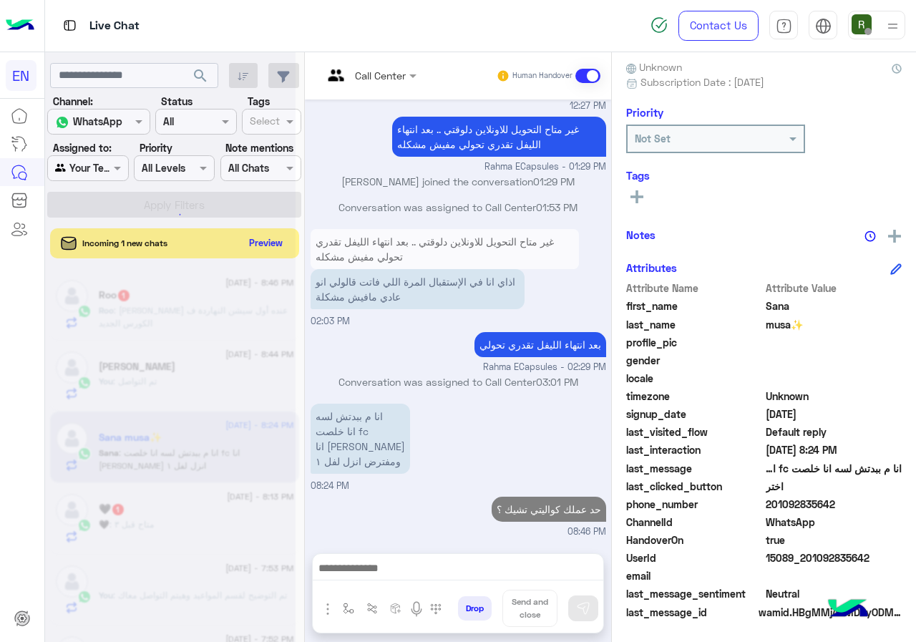
scroll to position [764, 0]
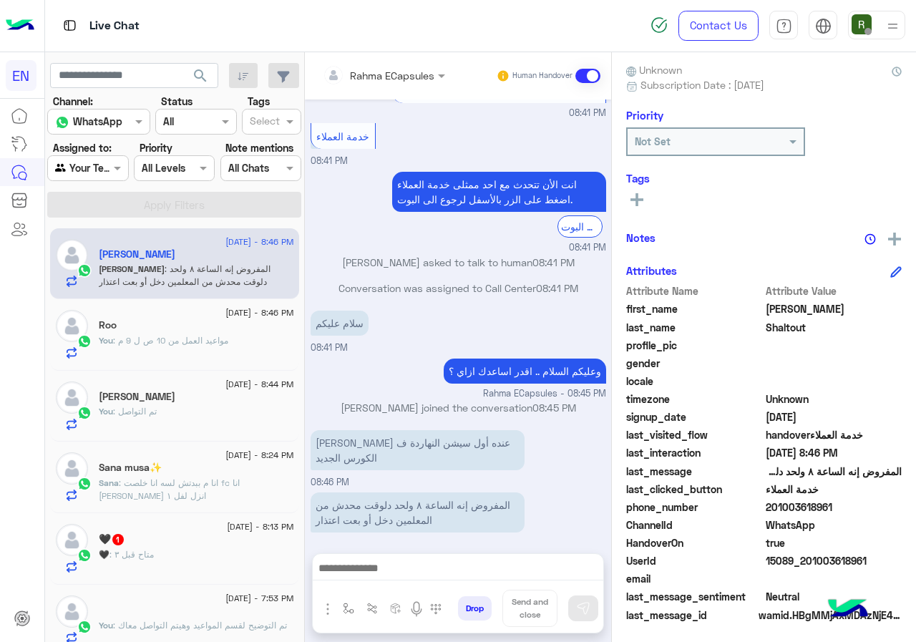
scroll to position [129, 0]
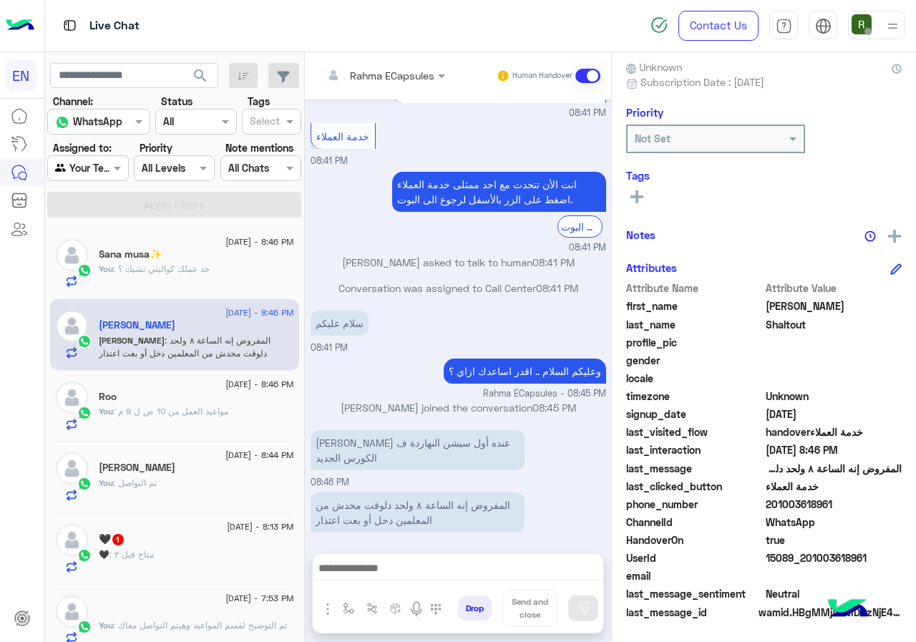
click at [212, 494] on div "You : تم التواصل" at bounding box center [196, 489] width 195 height 25
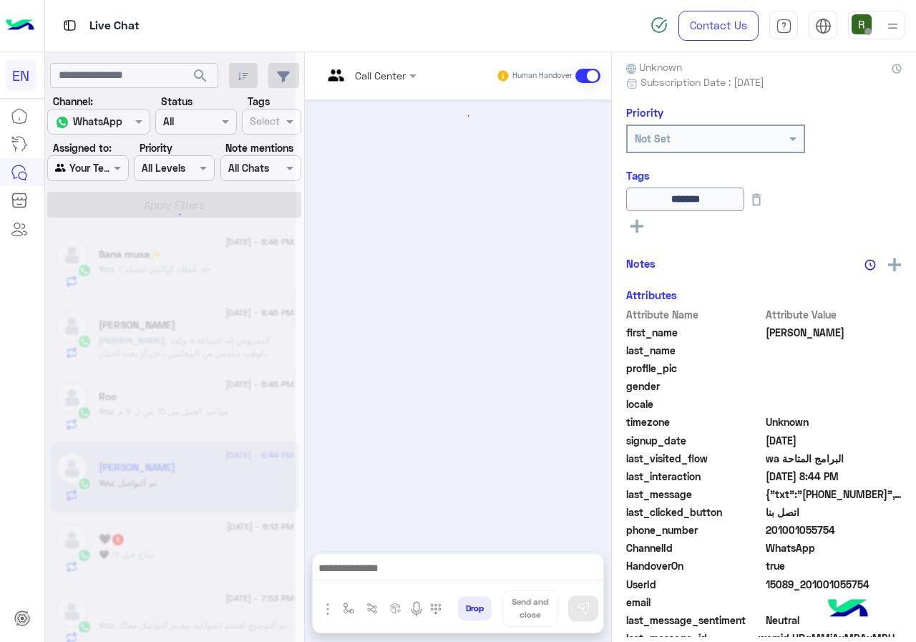
scroll to position [939, 0]
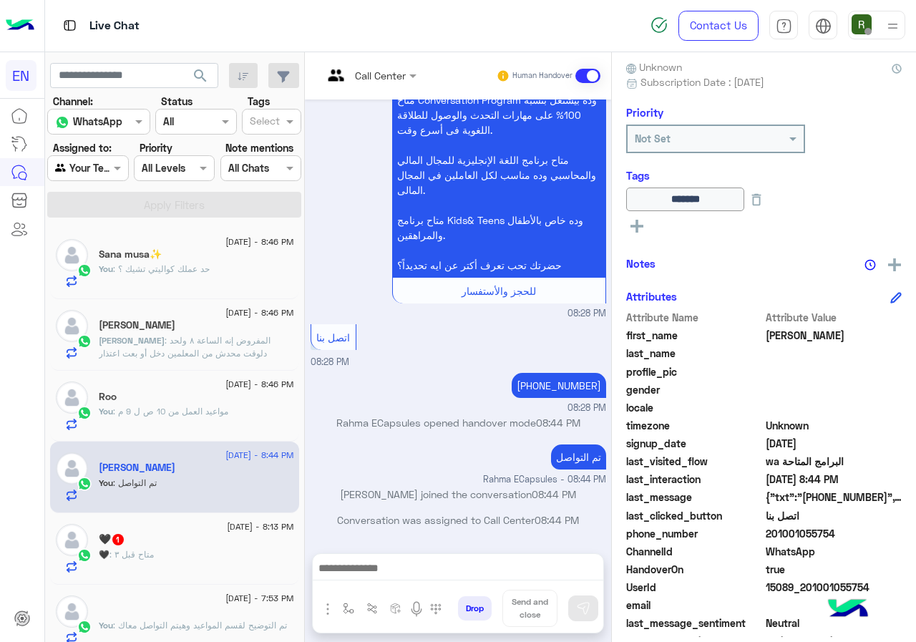
click at [225, 343] on span ": المفروض إنه الساعة ٨ ولحد دلوقت محدش من المعلمين دخل أو بعت اعتذار" at bounding box center [185, 347] width 172 height 24
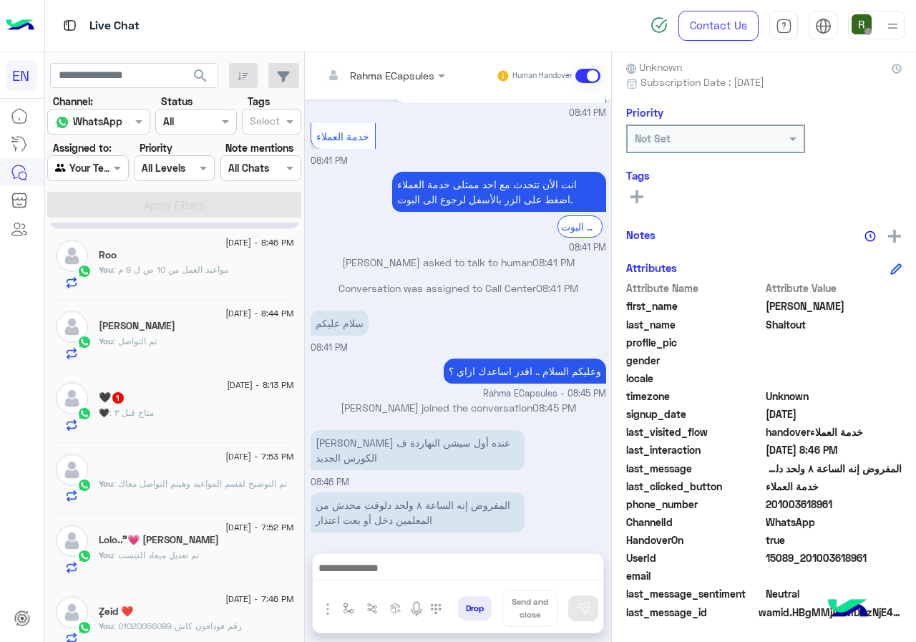
scroll to position [143, 0]
click at [177, 425] on div "🖤 : متاح قبل ٣" at bounding box center [196, 417] width 195 height 25
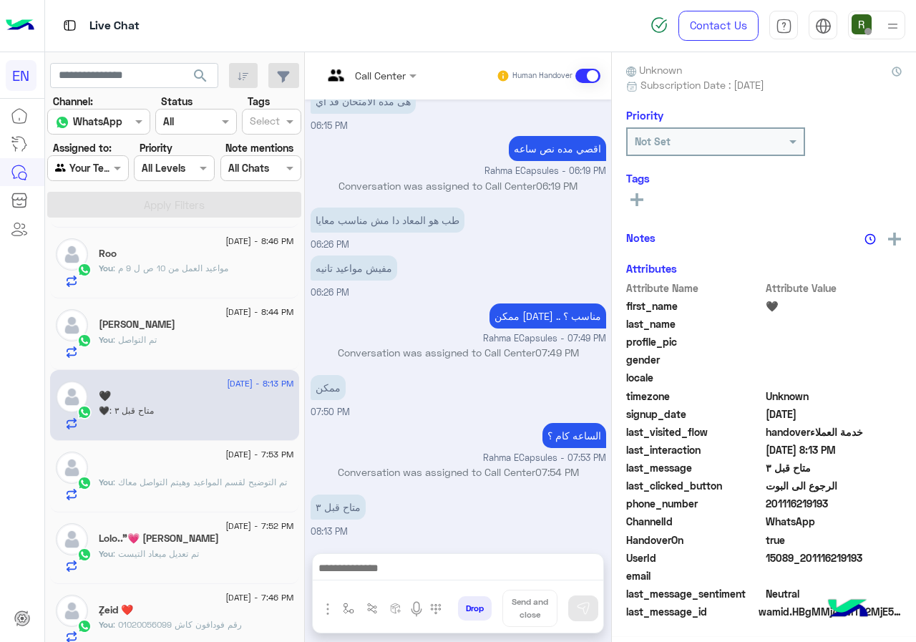
scroll to position [125, 0]
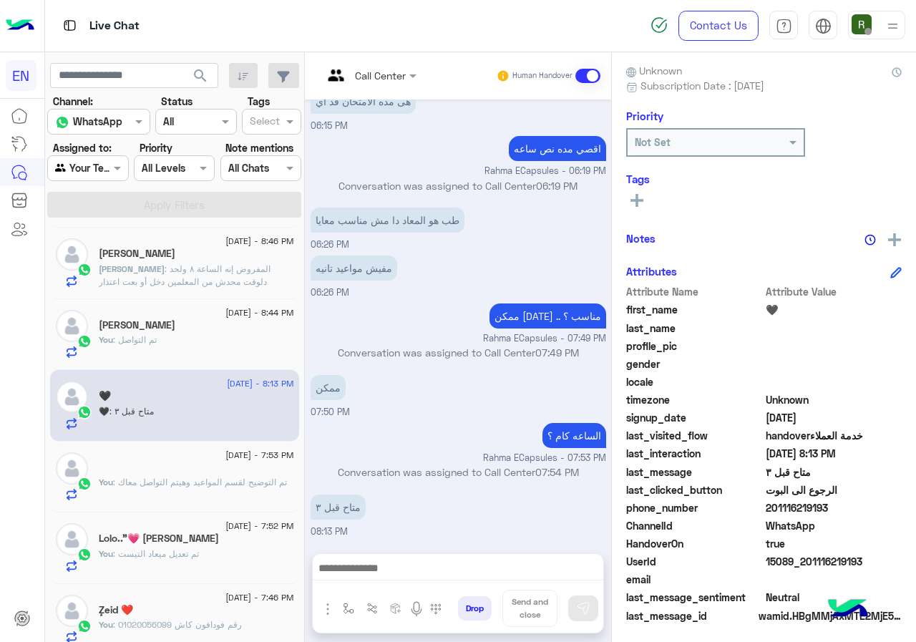
drag, startPoint x: 768, startPoint y: 505, endPoint x: 832, endPoint y: 507, distance: 64.4
click at [832, 507] on span "201116219193" at bounding box center [834, 507] width 137 height 15
copy span "01116219193"
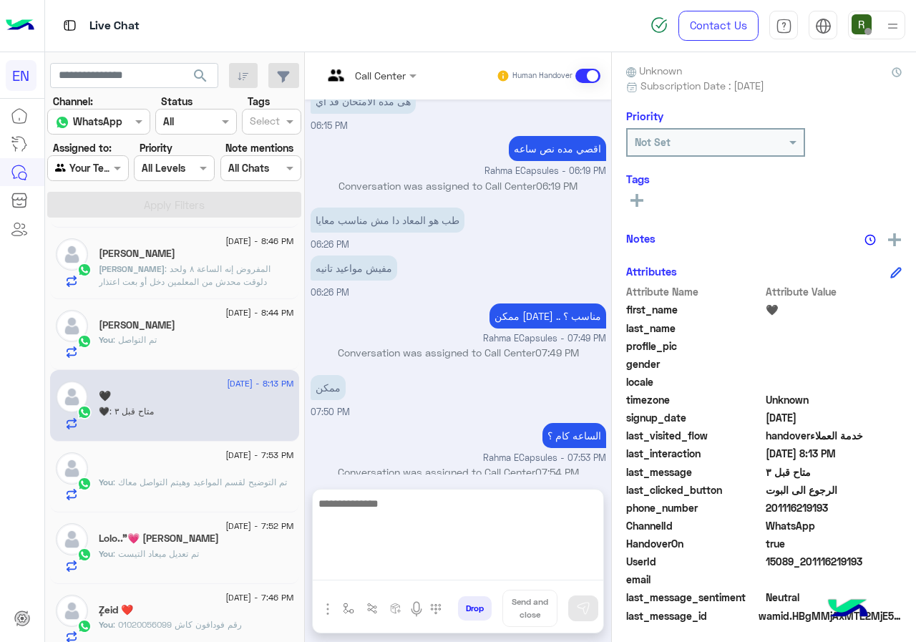
click at [470, 567] on textarea at bounding box center [458, 537] width 290 height 86
type textarea "**********"
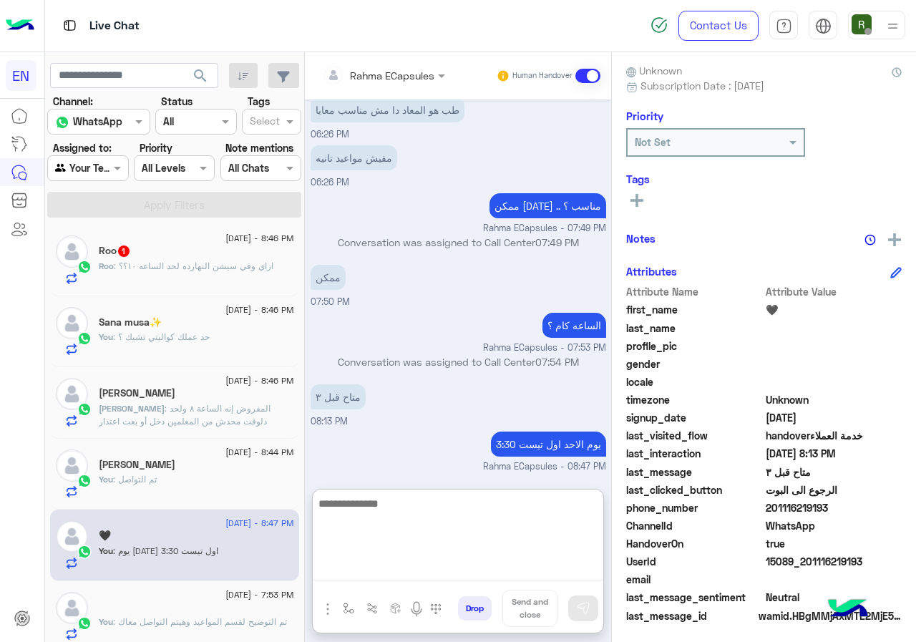
scroll to position [0, 0]
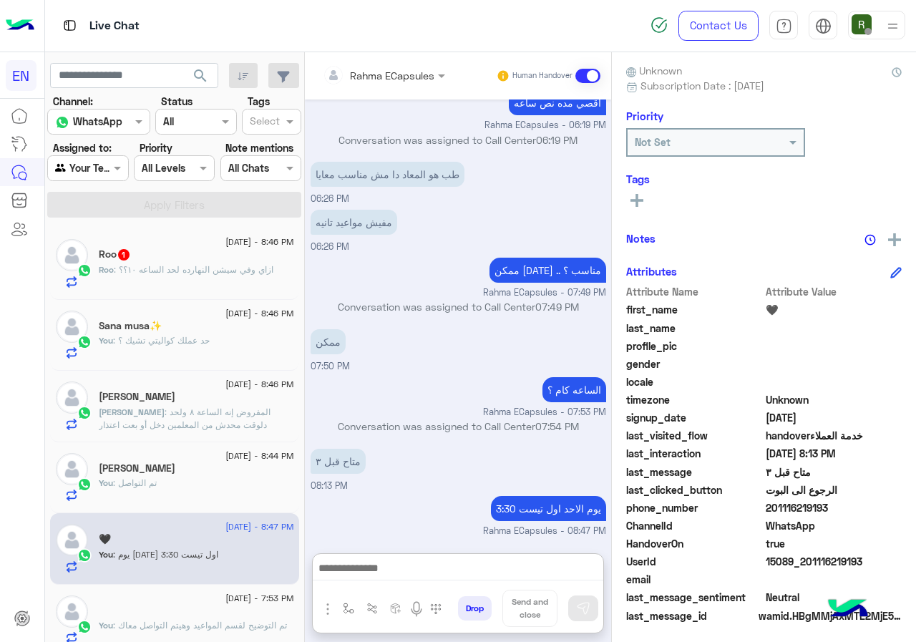
click at [203, 384] on div "[DATE] - 8:46 PM" at bounding box center [196, 385] width 195 height 9
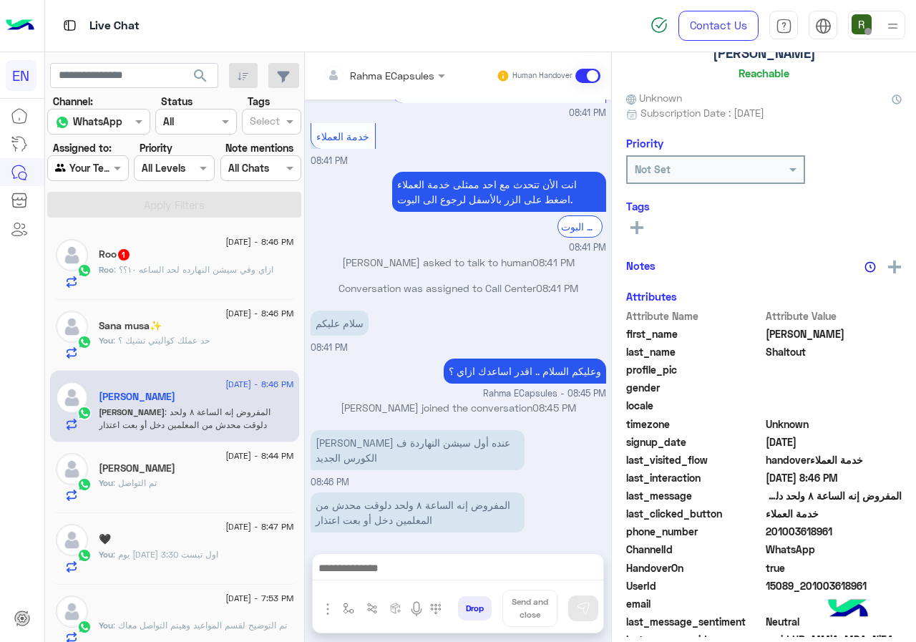
scroll to position [125, 0]
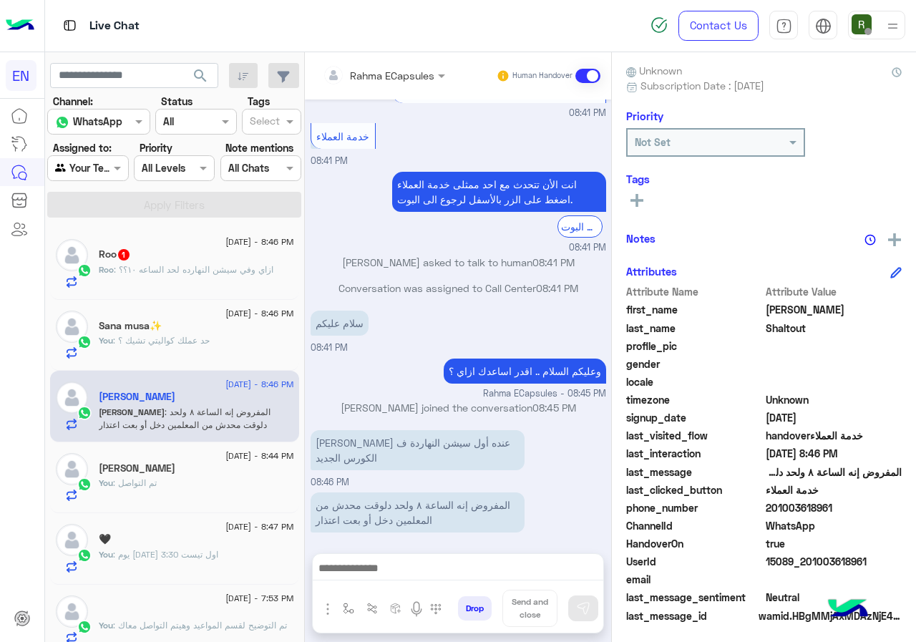
drag, startPoint x: 766, startPoint y: 504, endPoint x: 851, endPoint y: 504, distance: 85.1
click at [851, 504] on span "201003618961" at bounding box center [834, 507] width 137 height 15
click at [833, 507] on span "201003618961" at bounding box center [834, 507] width 137 height 15
drag, startPoint x: 768, startPoint y: 507, endPoint x: 865, endPoint y: 507, distance: 96.6
click at [865, 507] on span "201003618961" at bounding box center [834, 507] width 137 height 15
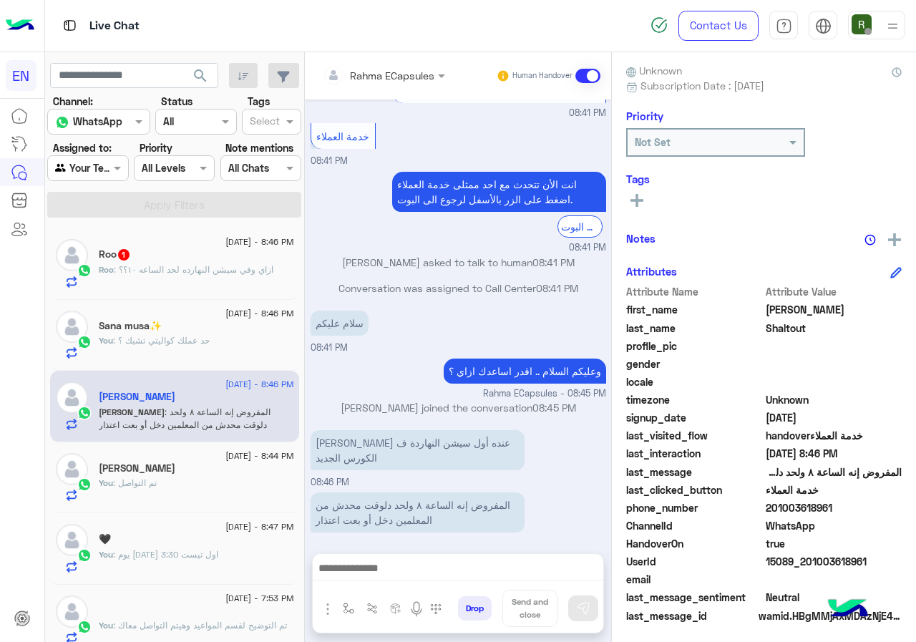
drag, startPoint x: 825, startPoint y: 505, endPoint x: 680, endPoint y: 343, distance: 217.9
click at [680, 343] on span "profile_pic" at bounding box center [694, 345] width 137 height 15
drag, startPoint x: 768, startPoint y: 514, endPoint x: 840, endPoint y: 501, distance: 72.7
click at [840, 501] on span "201003618961" at bounding box center [834, 507] width 137 height 15
copy span "01003618961"
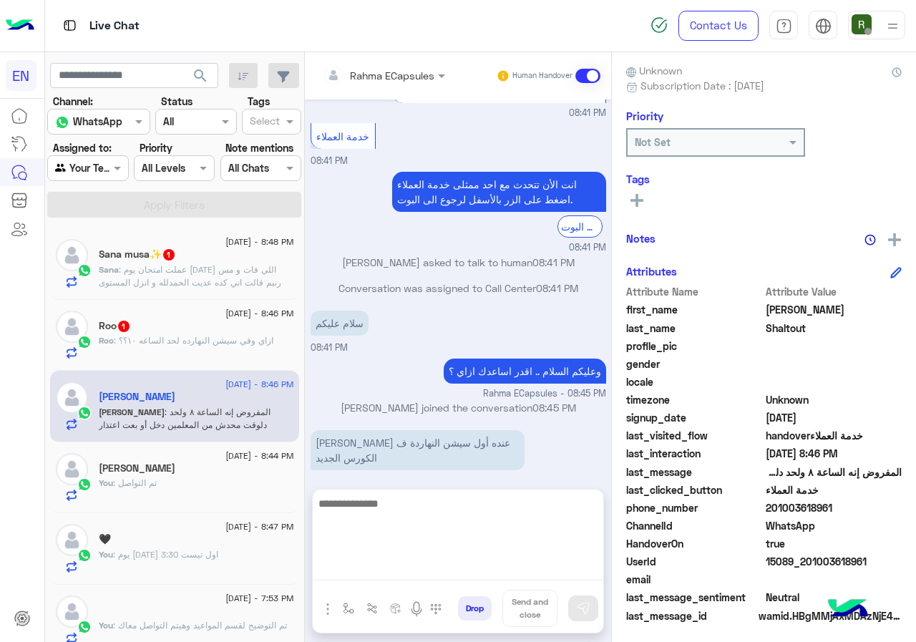
click at [449, 567] on textarea at bounding box center [458, 537] width 290 height 86
type textarea "*"
type textarea "**********"
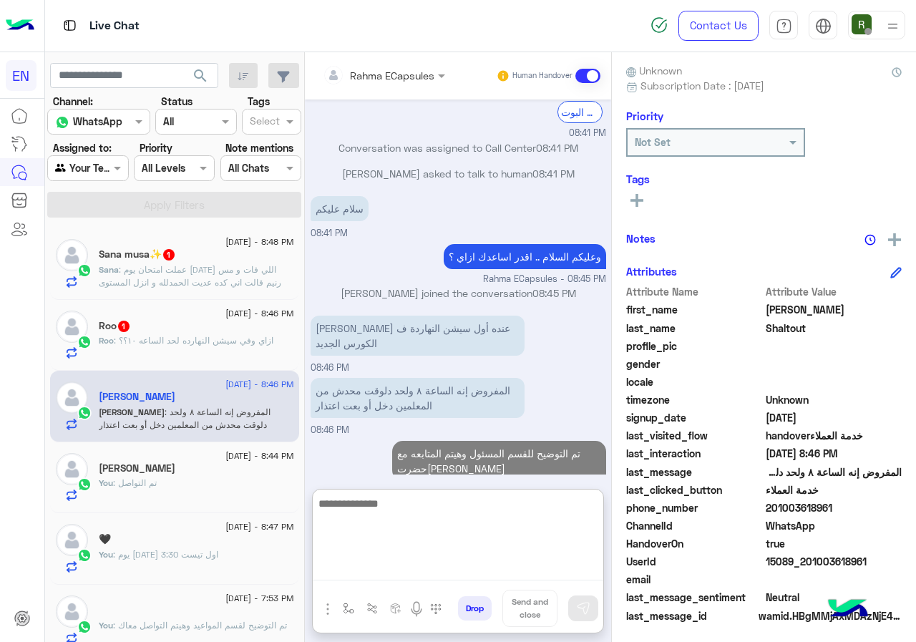
scroll to position [959, 0]
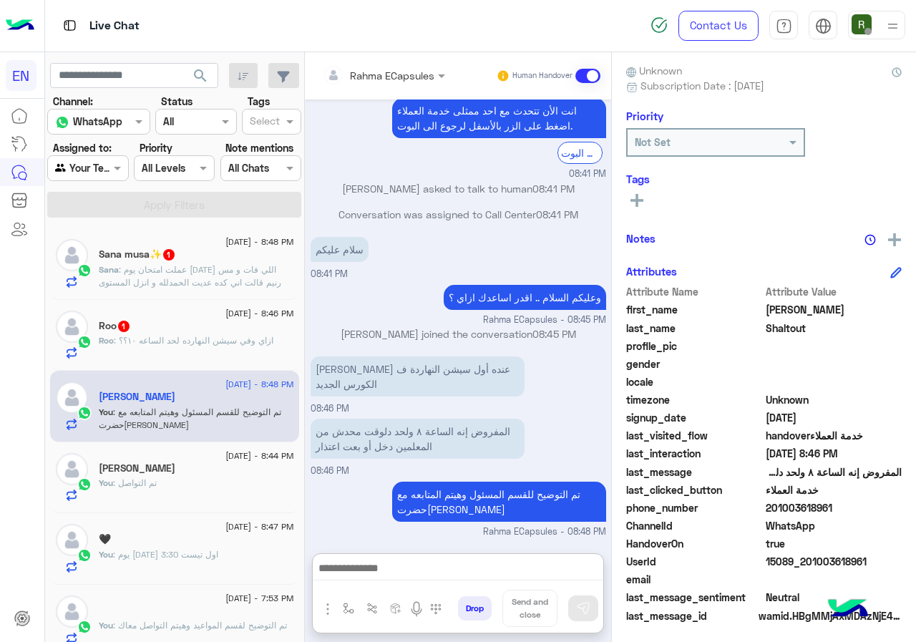
click at [237, 260] on div "Sana musa✨ 1" at bounding box center [196, 255] width 195 height 15
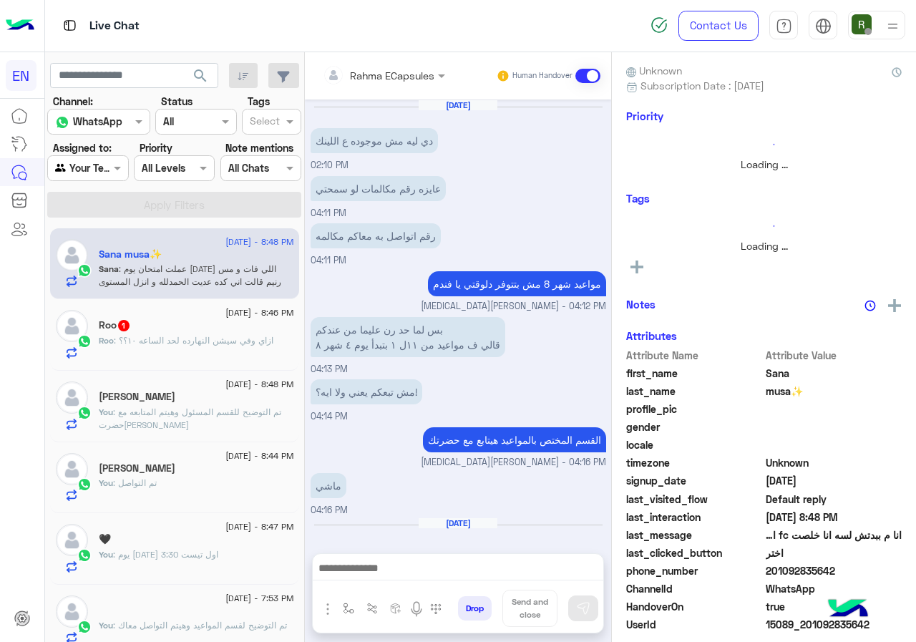
scroll to position [768, 0]
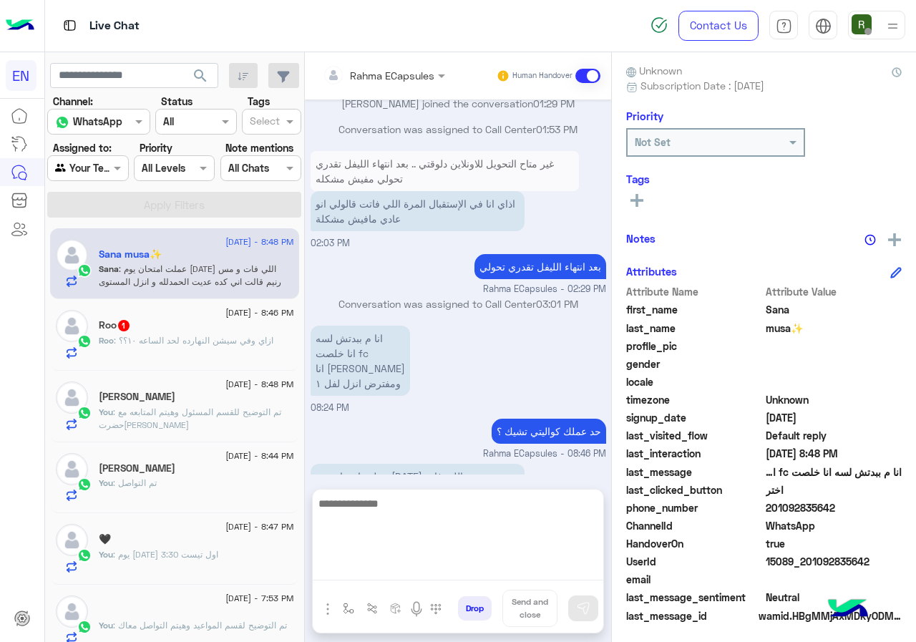
click at [438, 568] on textarea at bounding box center [458, 537] width 290 height 86
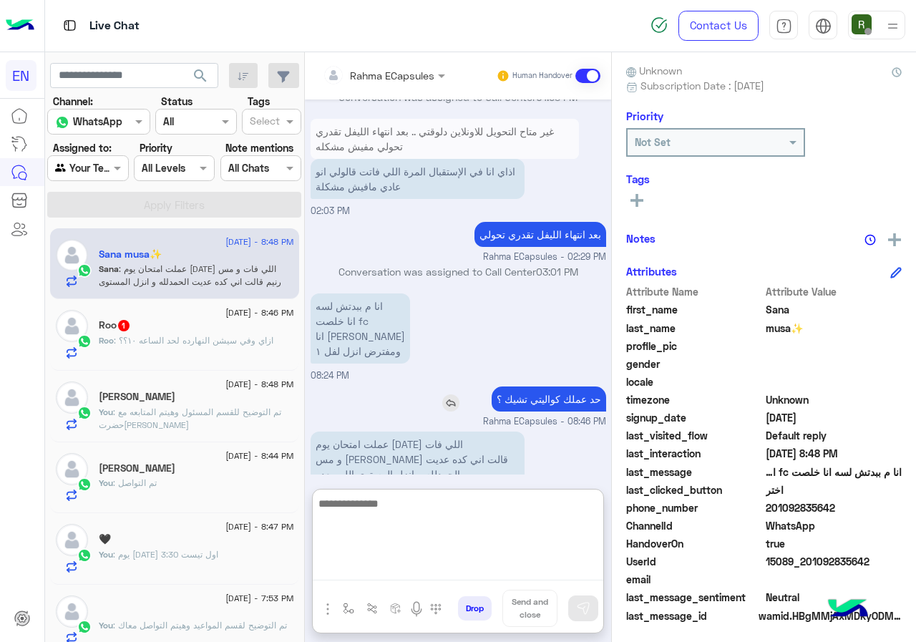
scroll to position [832, 0]
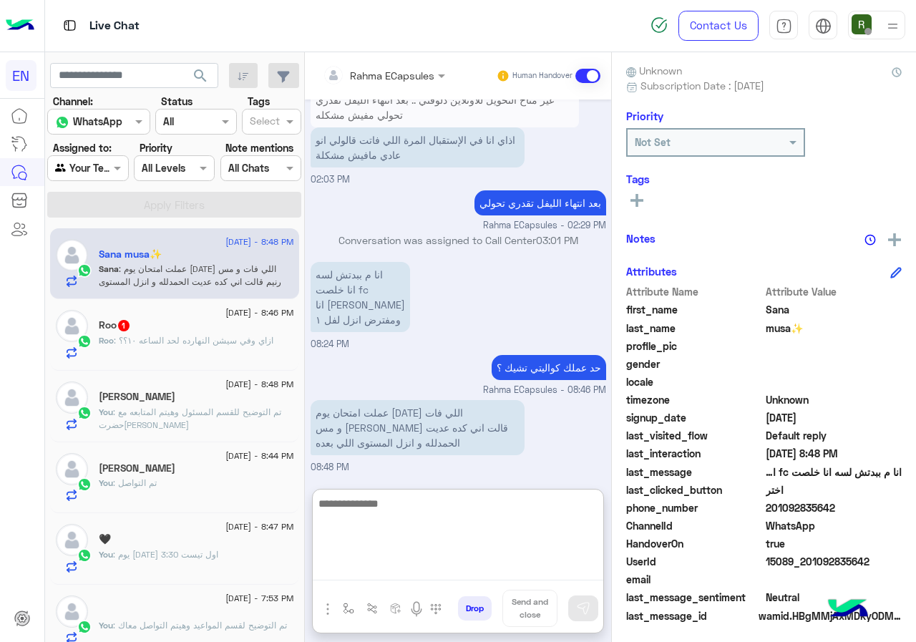
click at [434, 514] on textarea at bounding box center [458, 537] width 290 height 86
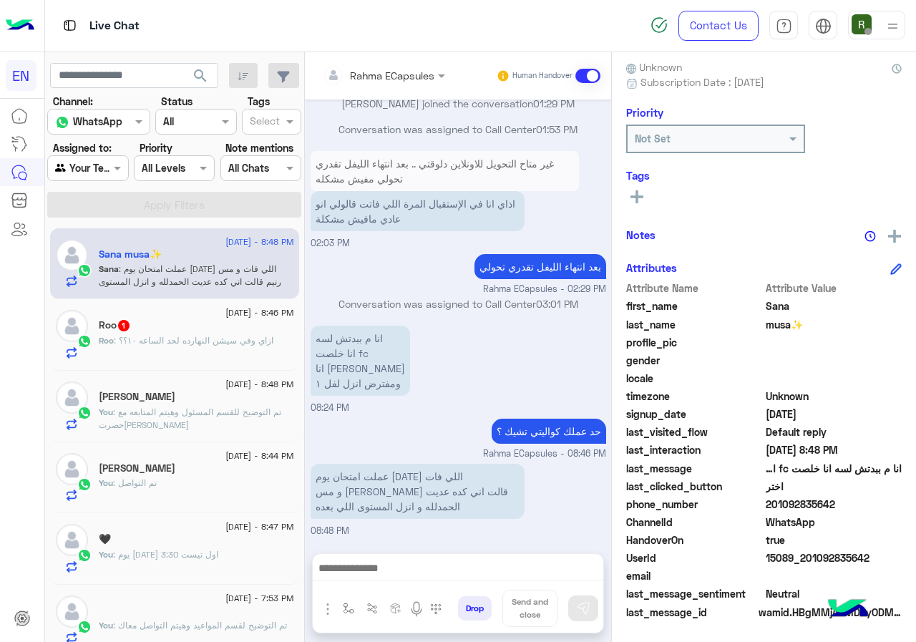
scroll to position [768, 0]
drag, startPoint x: 768, startPoint y: 504, endPoint x: 841, endPoint y: 503, distance: 73.7
click at [841, 503] on span "201092835642" at bounding box center [834, 504] width 137 height 15
copy span "01092835642"
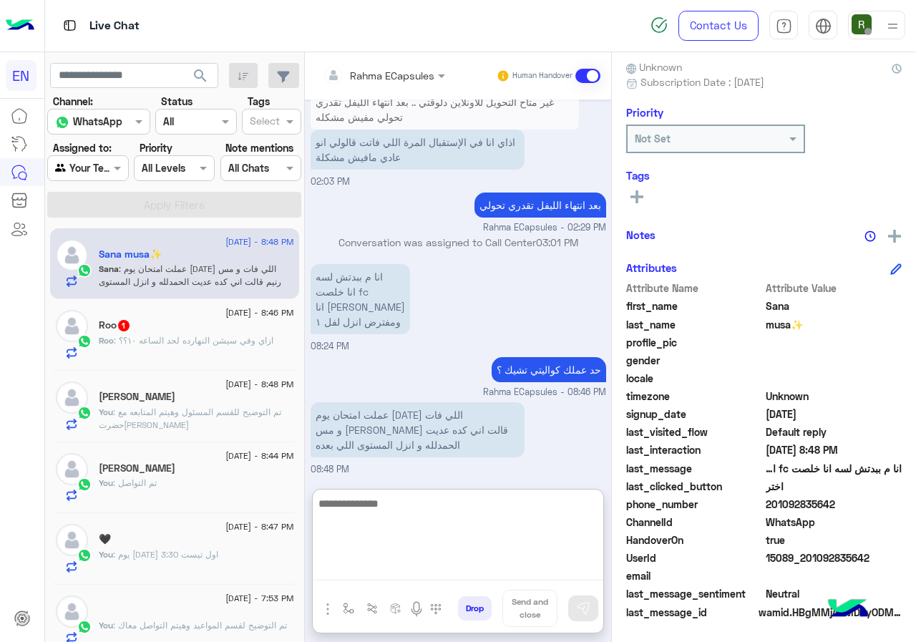
scroll to position [832, 0]
paste textarea "**********"
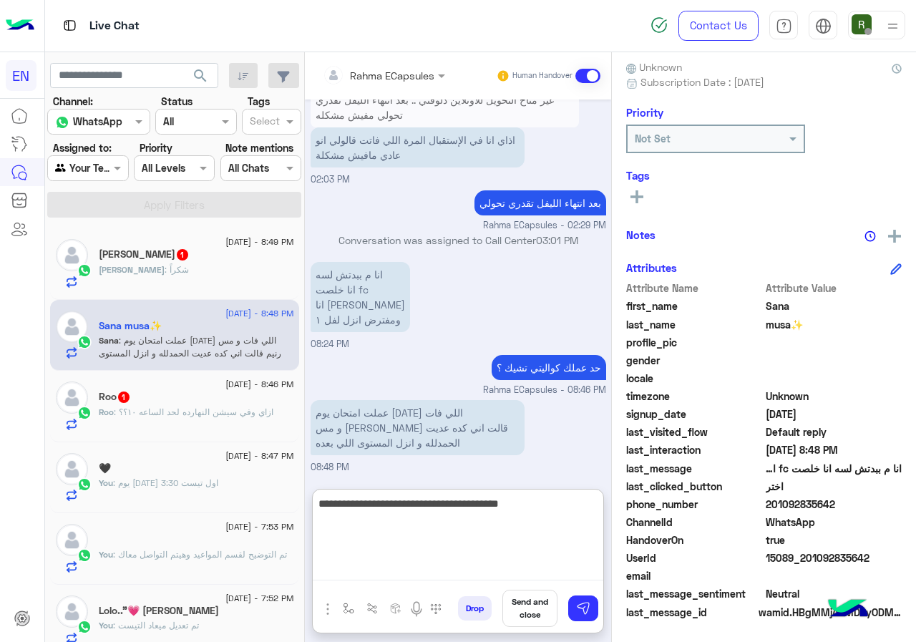
type textarea "**********"
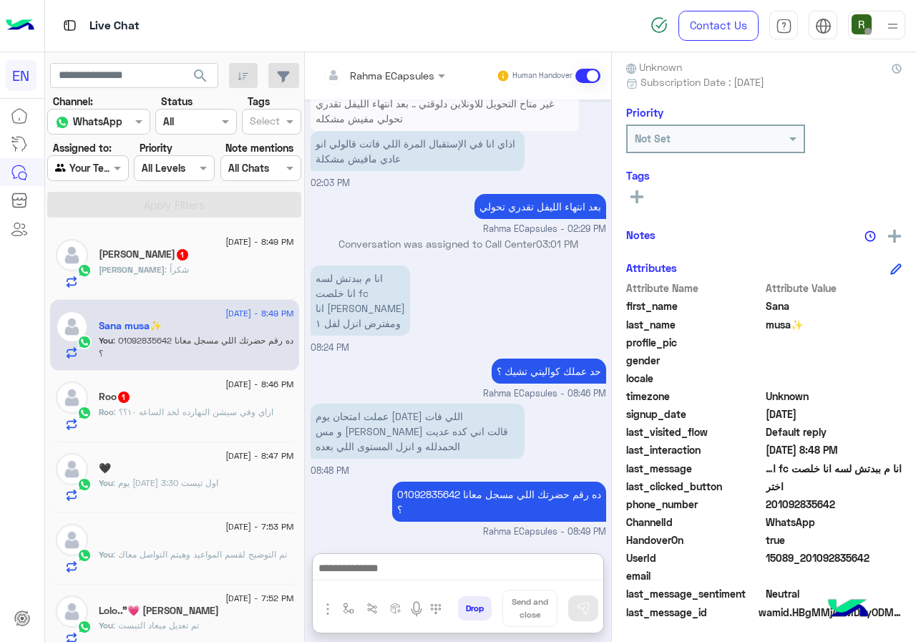
click at [233, 273] on div "[PERSON_NAME] : شكراً" at bounding box center [196, 275] width 195 height 25
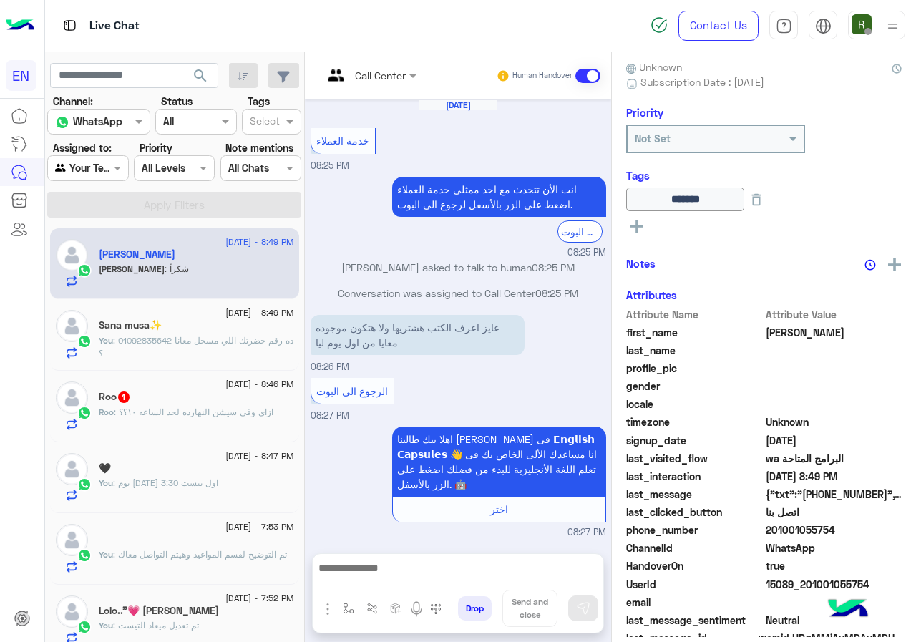
scroll to position [939, 0]
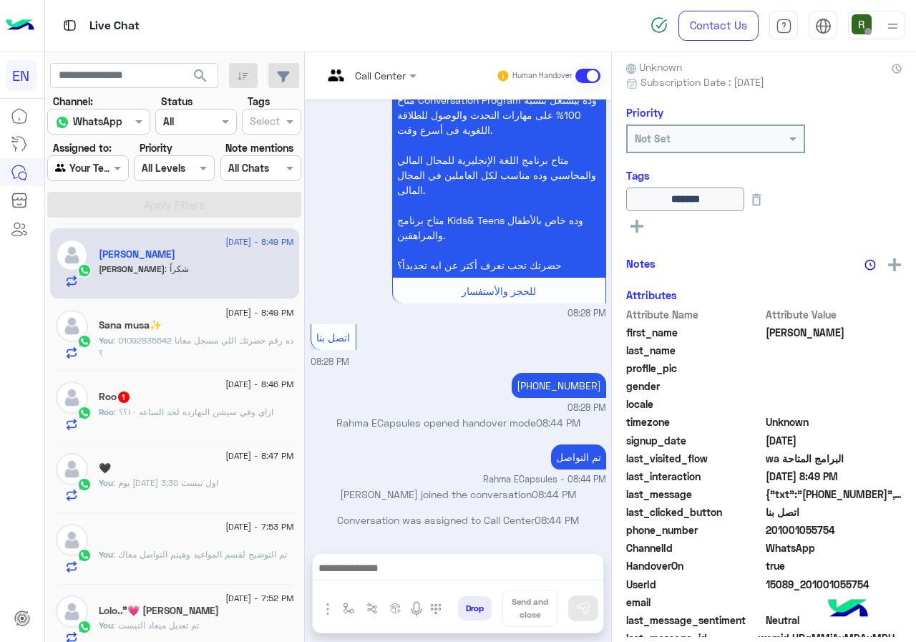
click at [422, 555] on div at bounding box center [458, 572] width 290 height 36
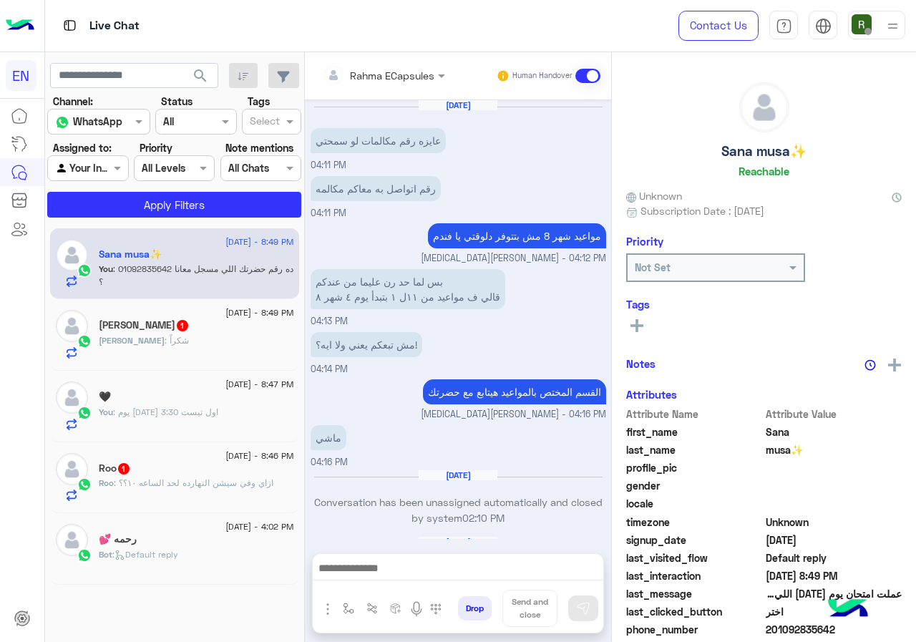
scroll to position [781, 0]
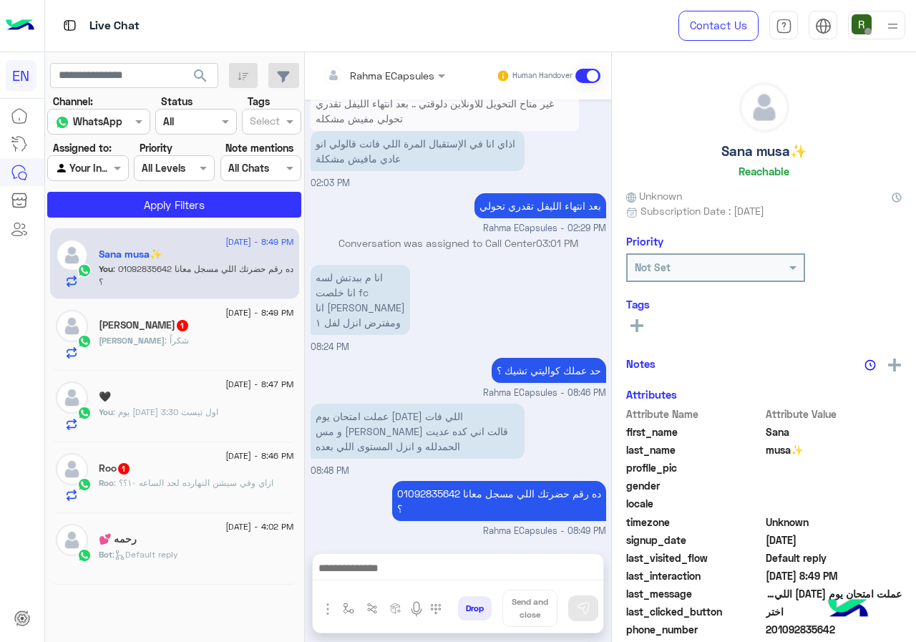
click at [211, 340] on div "Sarah : شكراً" at bounding box center [196, 346] width 195 height 25
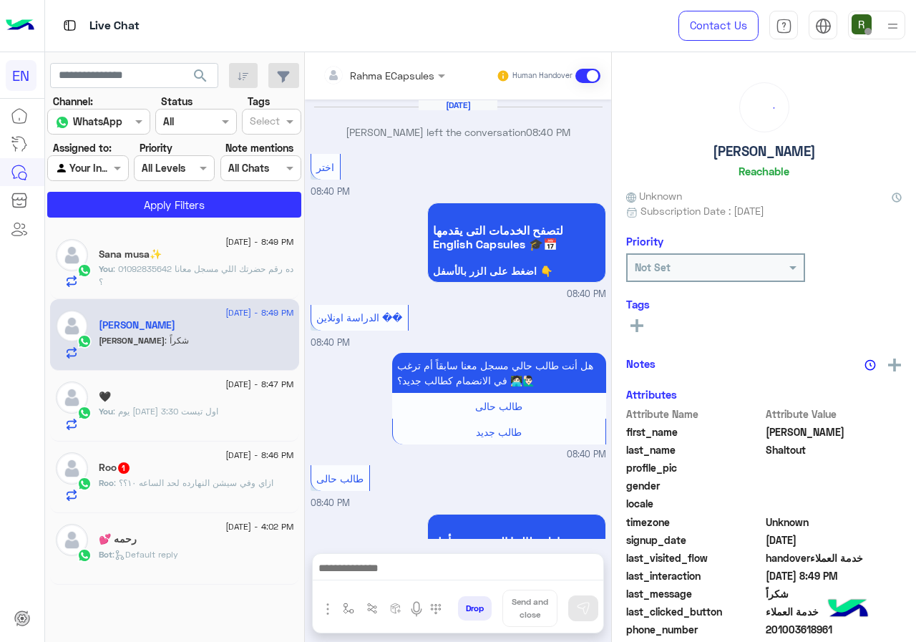
scroll to position [778, 0]
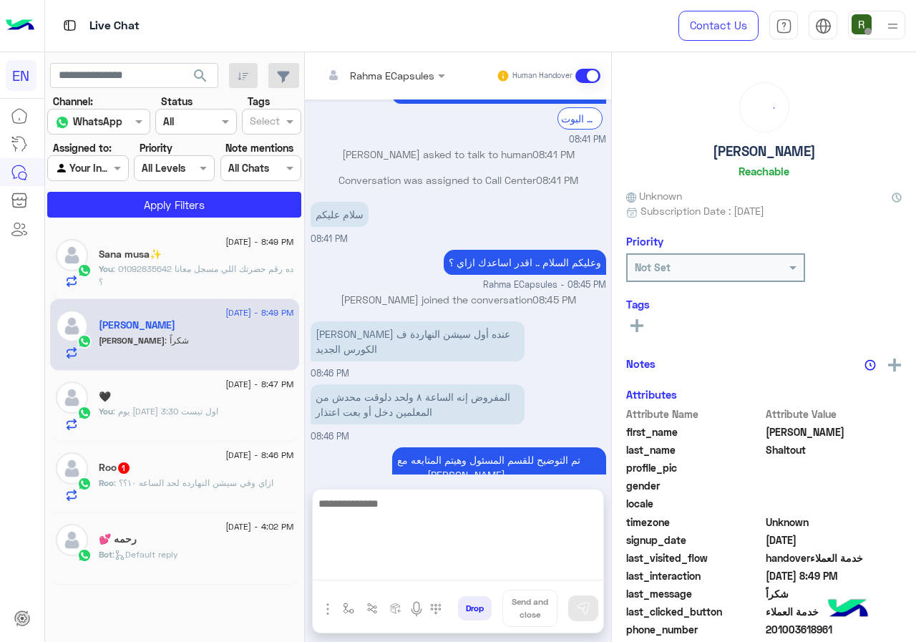
click at [459, 575] on textarea at bounding box center [458, 537] width 290 height 86
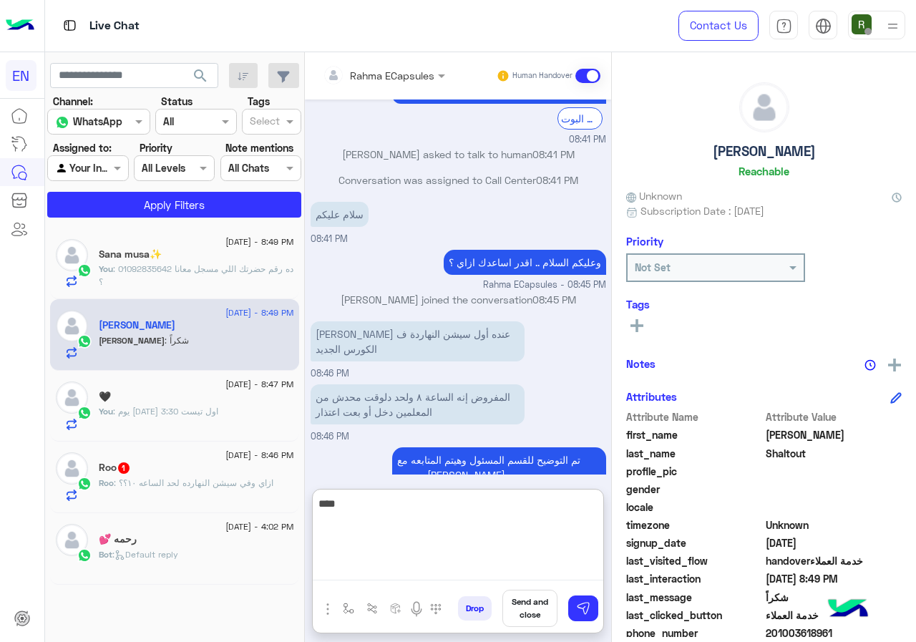
type textarea "****"
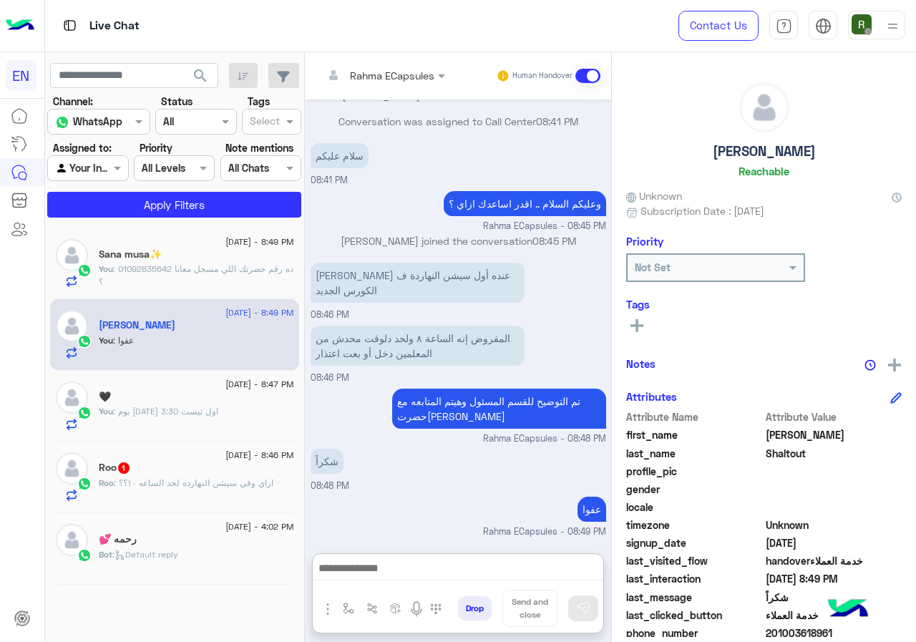
click at [167, 269] on span ": 01092835642 ده رقم حضرتك اللي مسجل معانا ؟" at bounding box center [196, 275] width 195 height 24
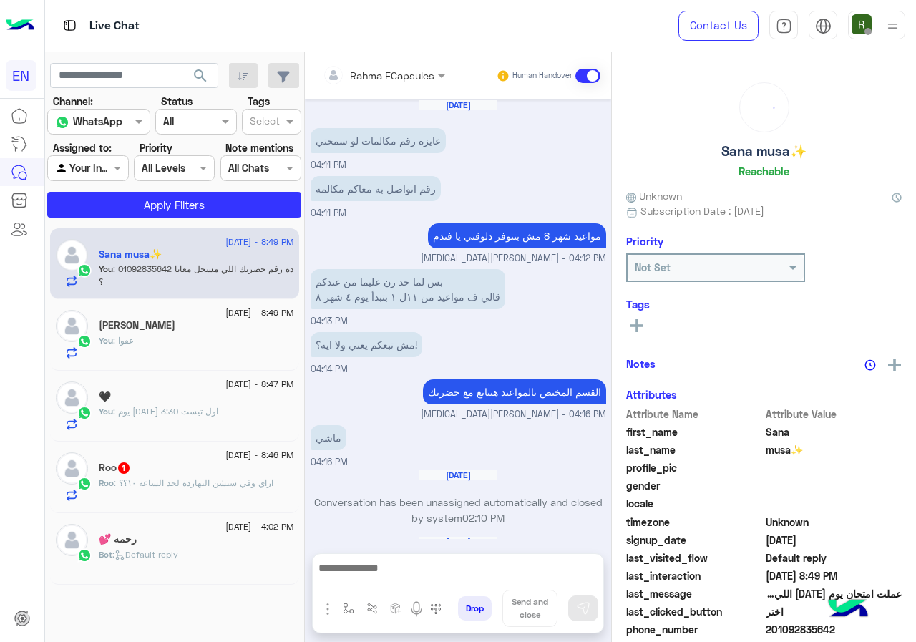
scroll to position [781, 0]
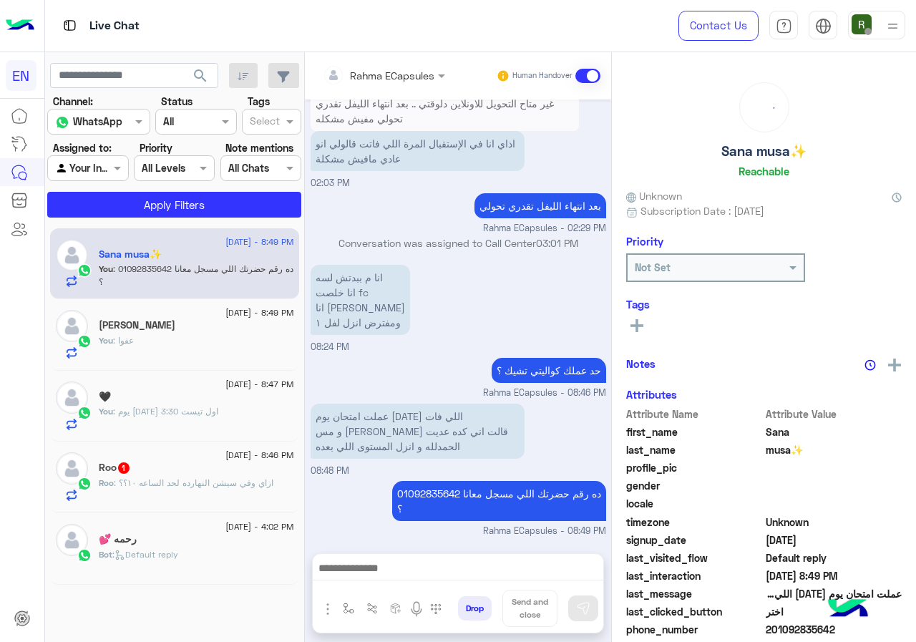
click at [376, 82] on div "Rahma ECapsules" at bounding box center [392, 75] width 84 height 15
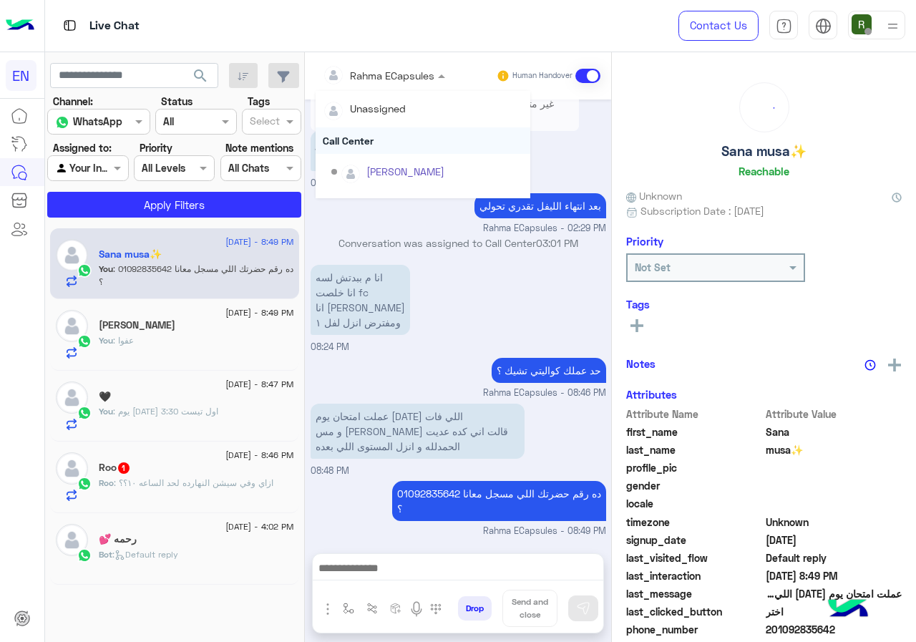
click at [366, 130] on div "Call Center" at bounding box center [423, 140] width 215 height 26
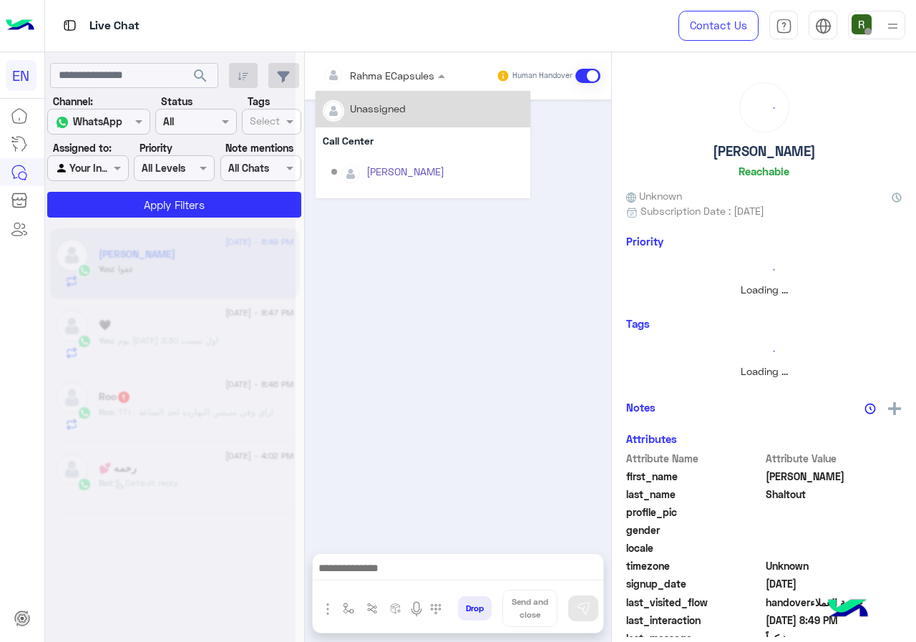
click at [384, 62] on div "Rahma ECapsules" at bounding box center [379, 75] width 112 height 29
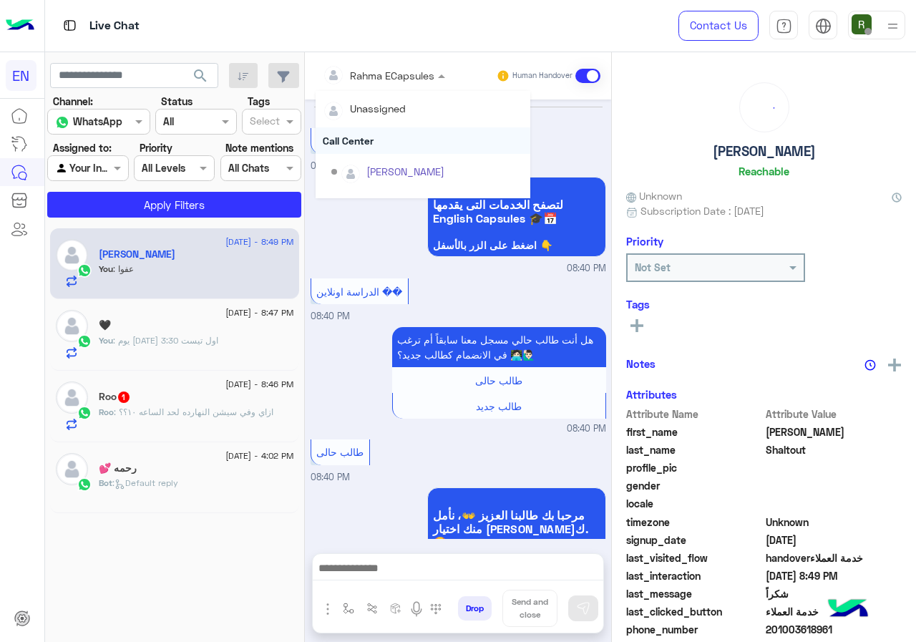
click at [384, 140] on div "Call Center" at bounding box center [423, 140] width 215 height 26
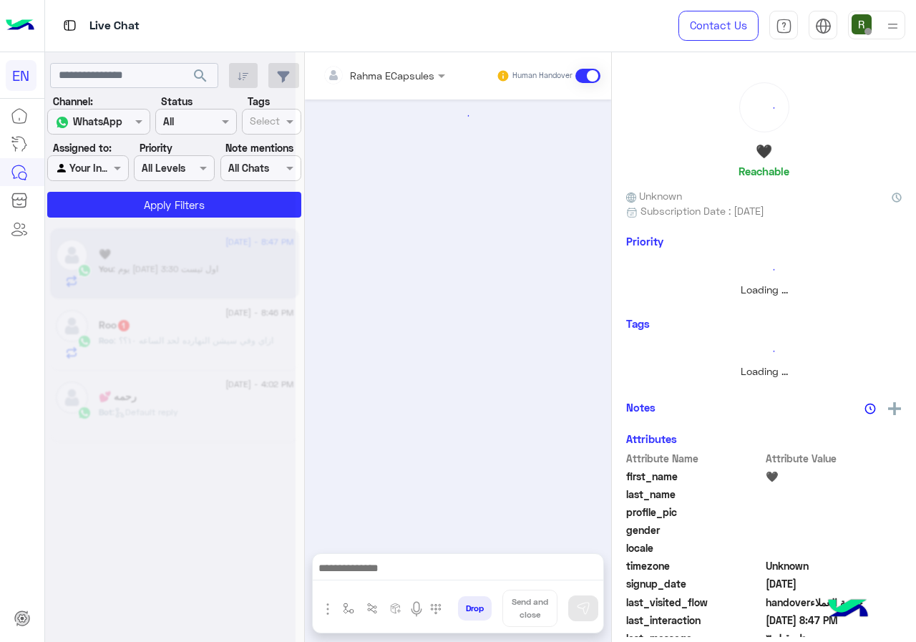
click at [386, 72] on input "text" at bounding box center [365, 75] width 84 height 15
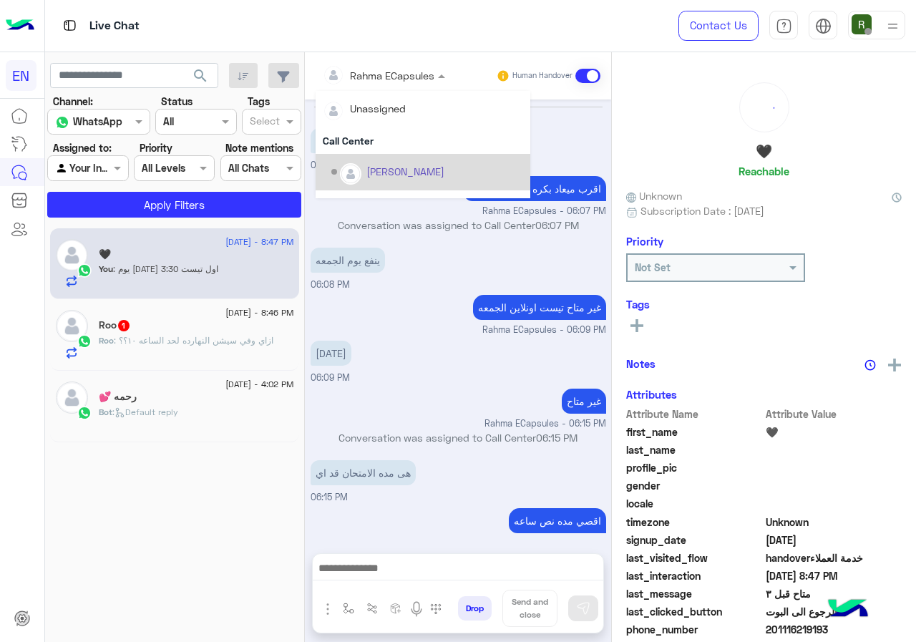
scroll to position [417, 0]
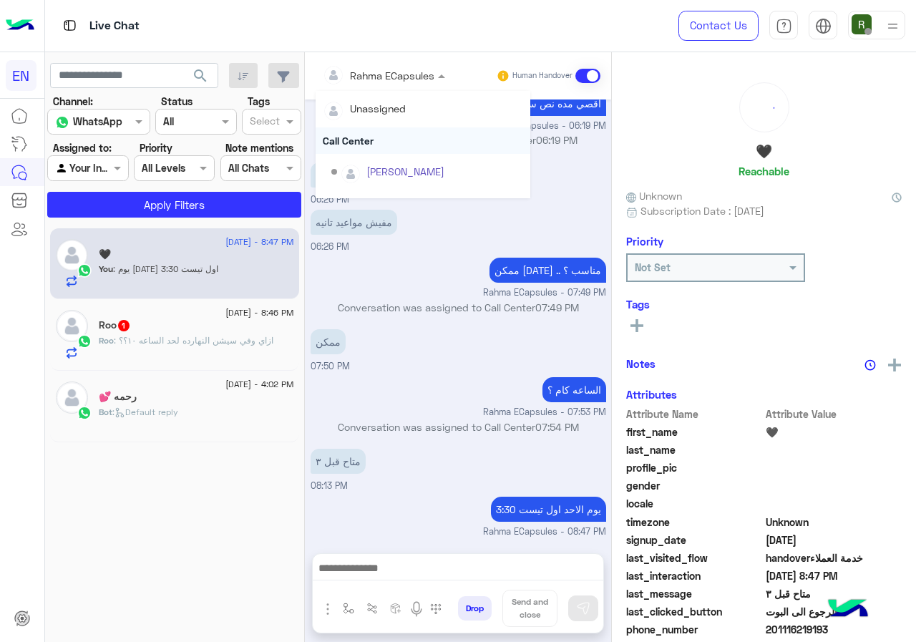
click at [379, 140] on div "Call Center" at bounding box center [423, 140] width 215 height 26
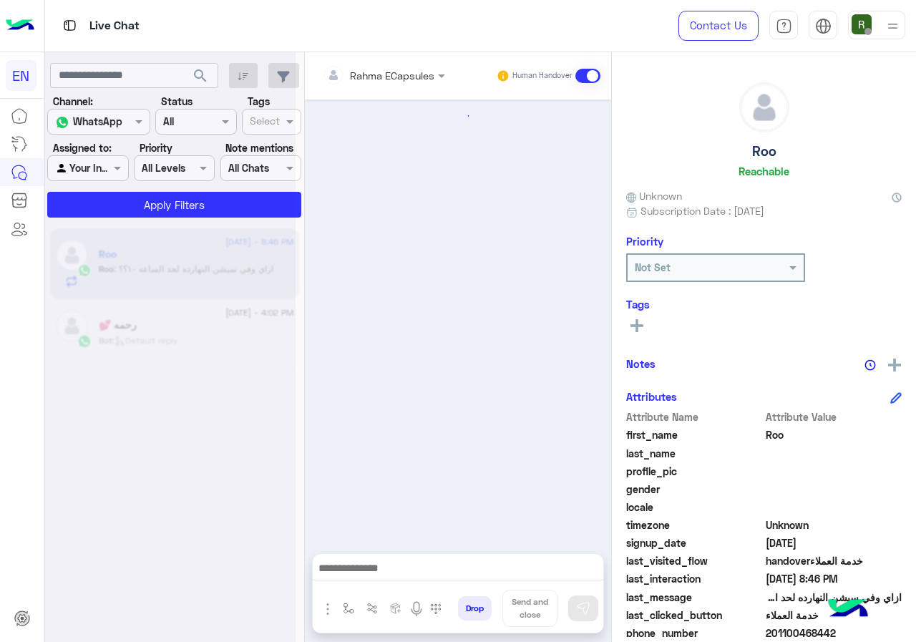
scroll to position [716, 0]
click at [381, 68] on input "text" at bounding box center [365, 75] width 84 height 15
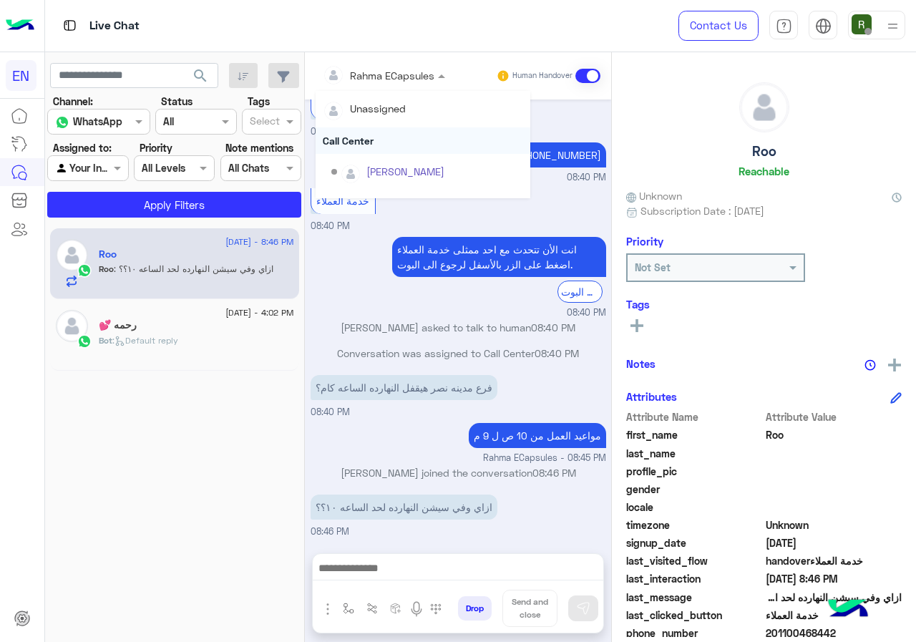
click at [386, 140] on div "Call Center" at bounding box center [423, 140] width 215 height 26
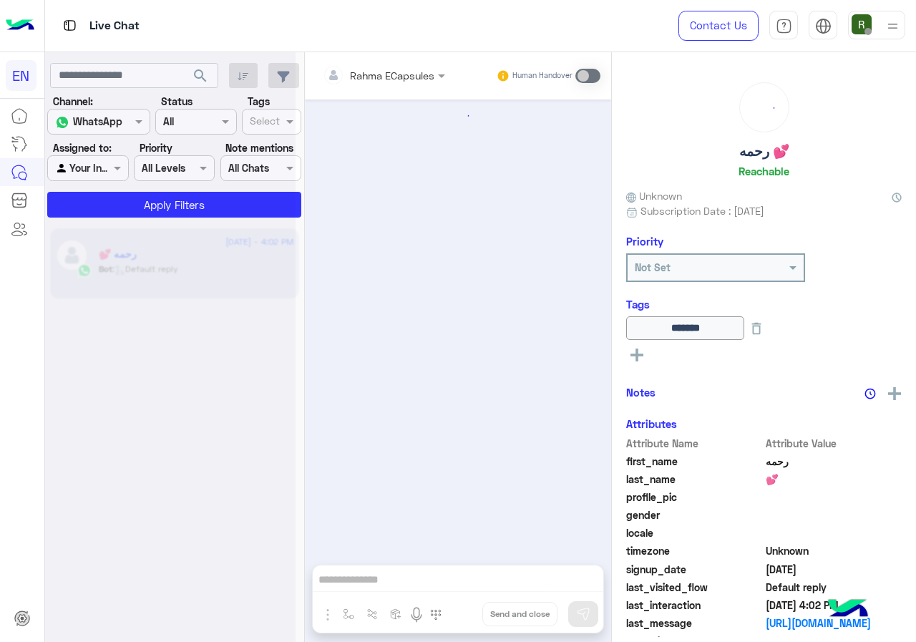
scroll to position [693, 0]
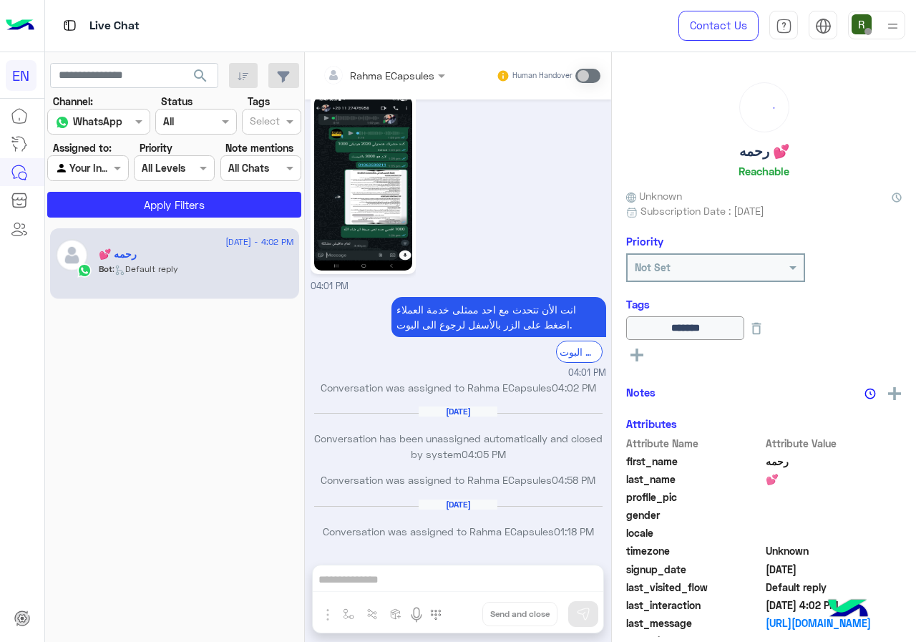
click at [107, 156] on div "Agent Filter Your Inbox" at bounding box center [87, 168] width 81 height 26
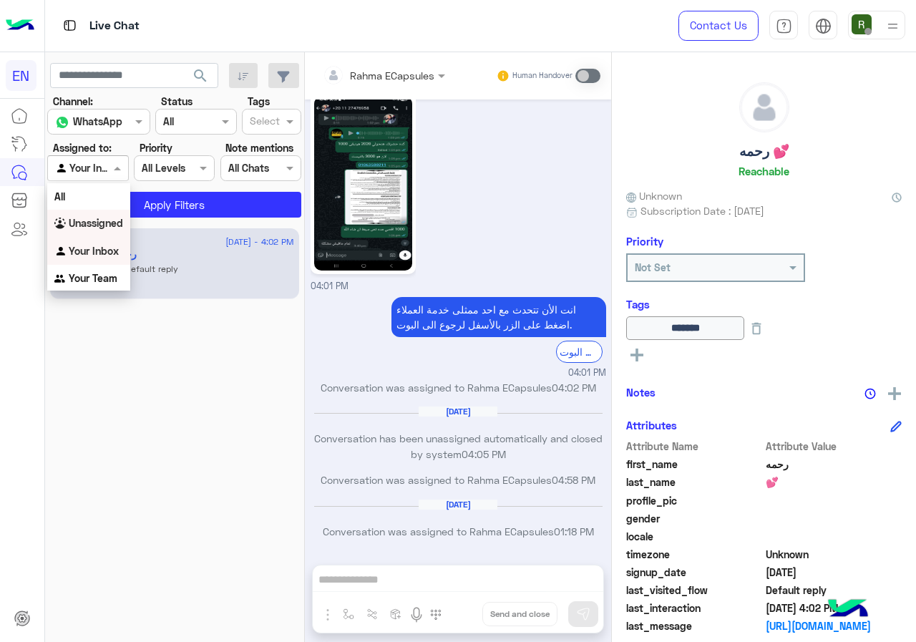
click at [116, 225] on b "Unassigned" at bounding box center [96, 223] width 54 height 12
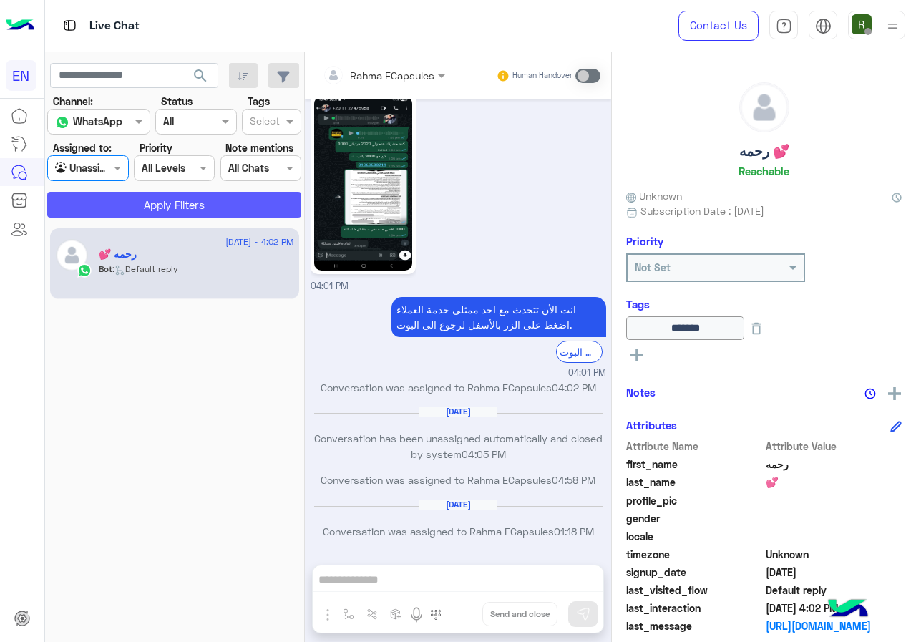
click at [130, 200] on button "Apply Filters" at bounding box center [174, 205] width 254 height 26
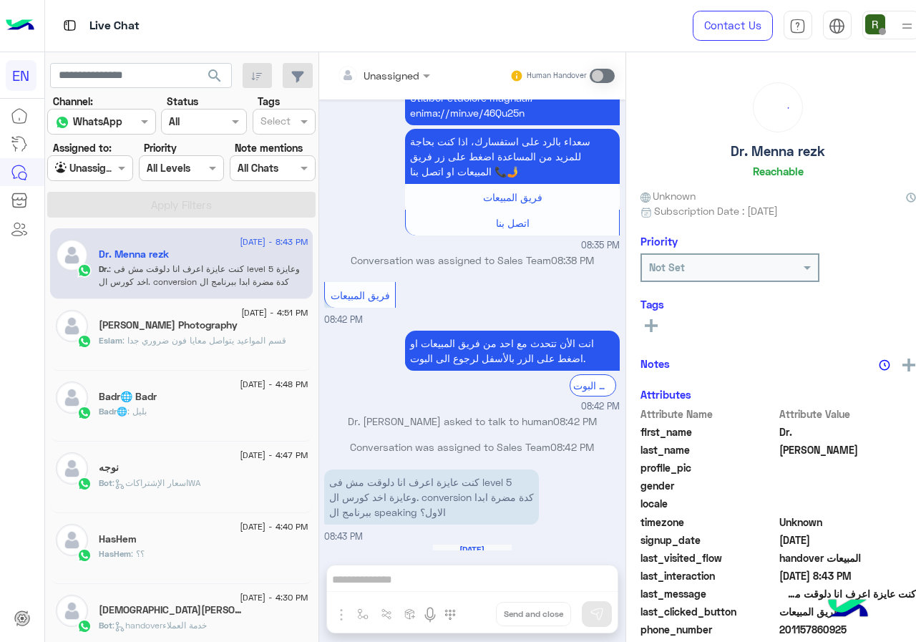
scroll to position [125, 0]
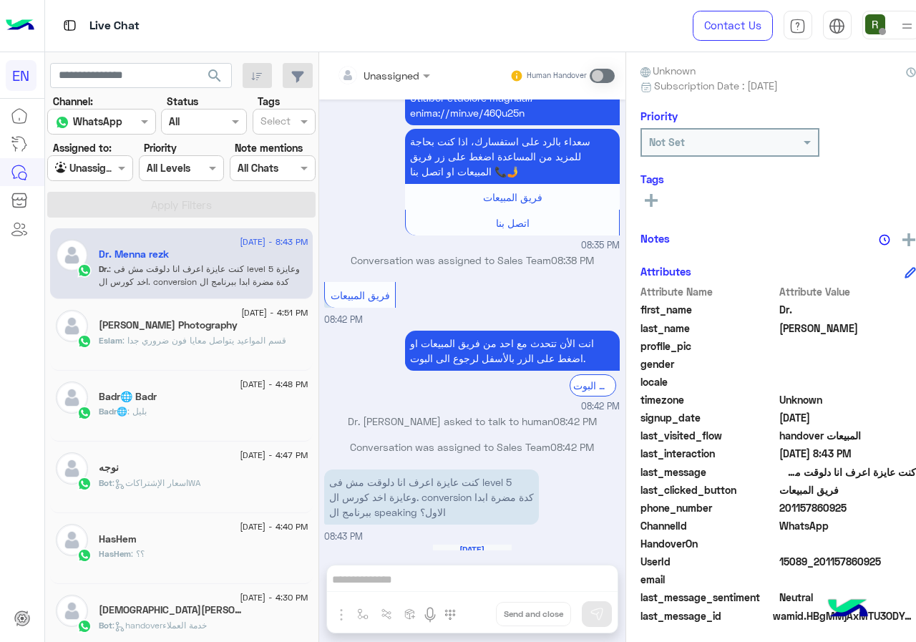
click at [96, 160] on div at bounding box center [90, 168] width 84 height 16
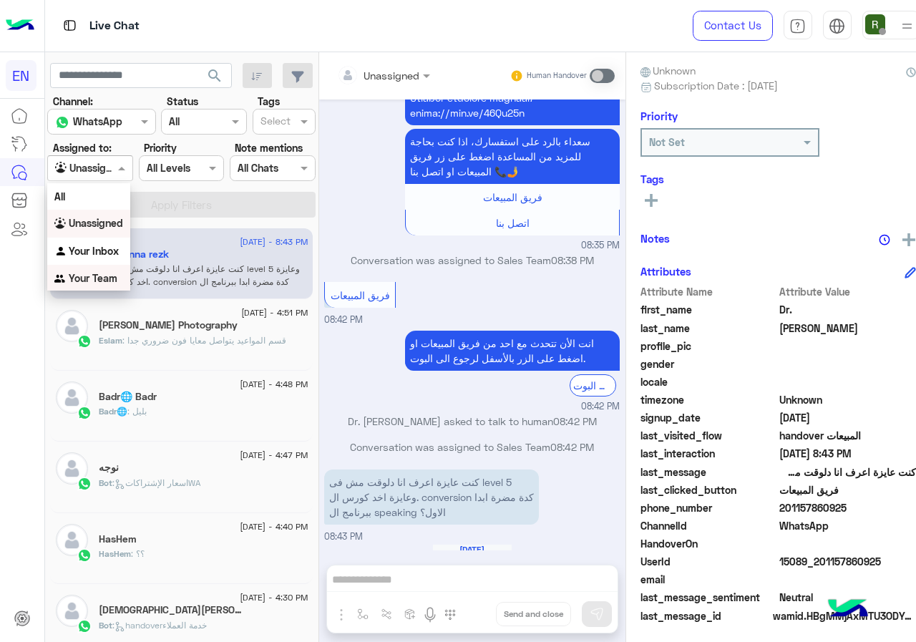
click at [96, 273] on b "Your Team" at bounding box center [93, 278] width 49 height 12
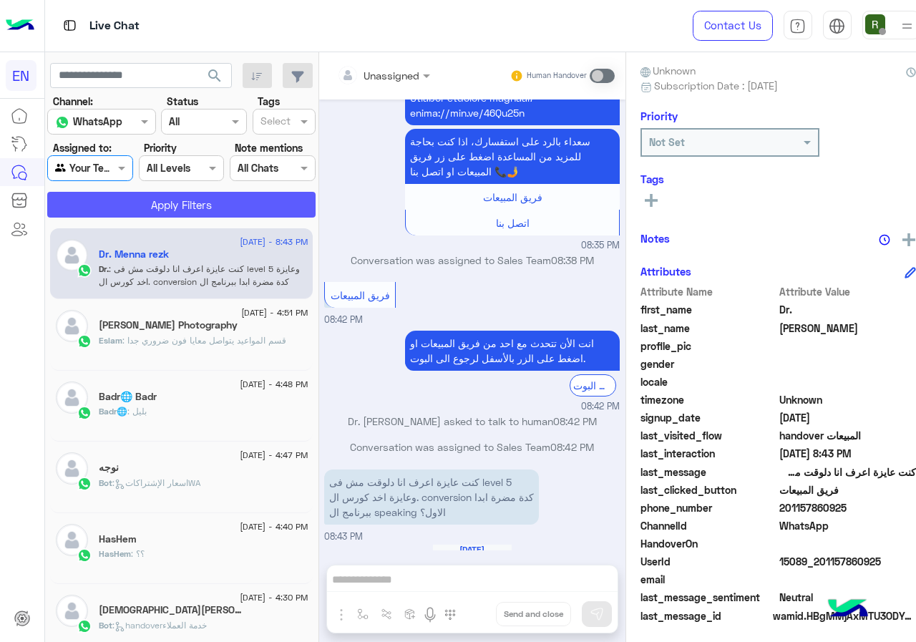
click at [114, 214] on button "Apply Filters" at bounding box center [181, 205] width 268 height 26
